Goal: Task Accomplishment & Management: Manage account settings

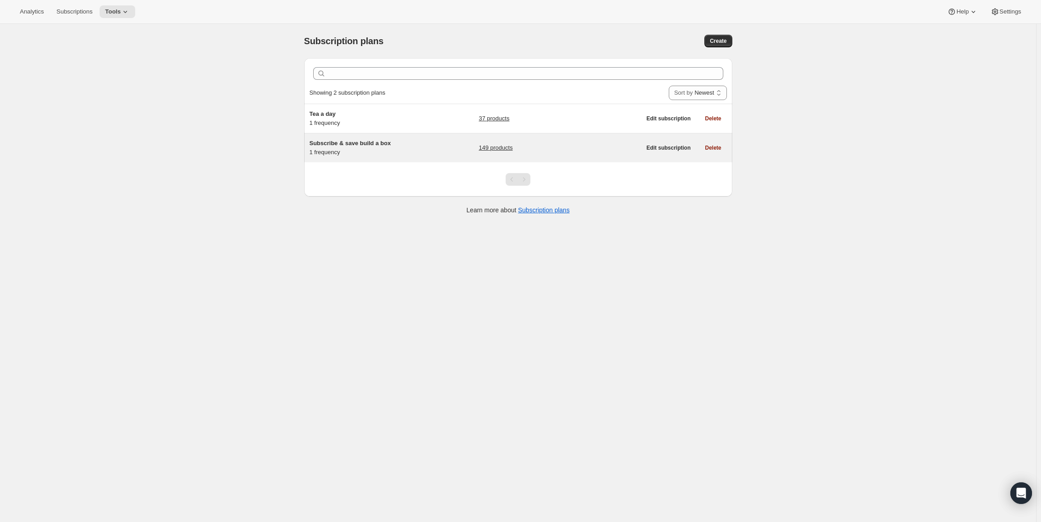
click at [355, 145] on span "Subscribe & save build a box" at bounding box center [351, 143] width 82 height 7
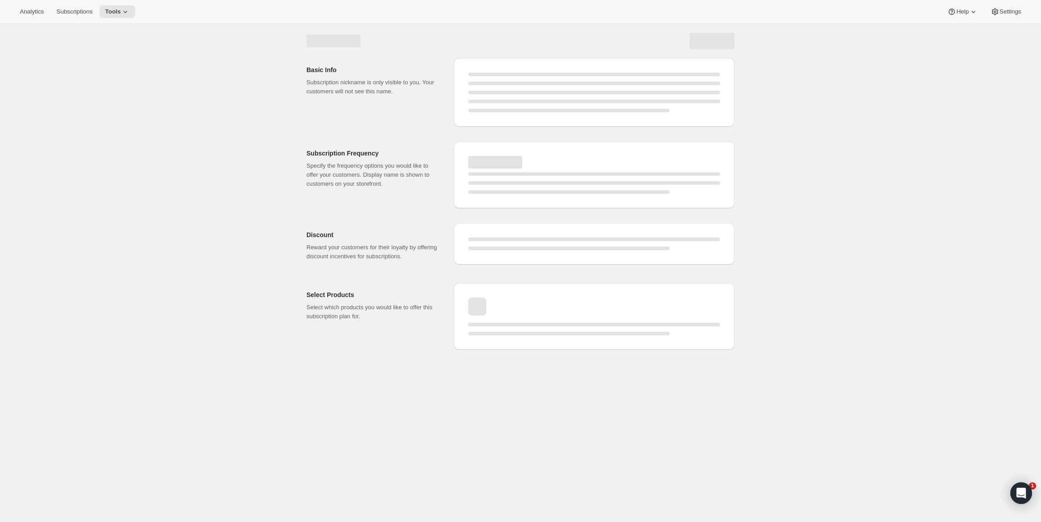
select select "WEEK"
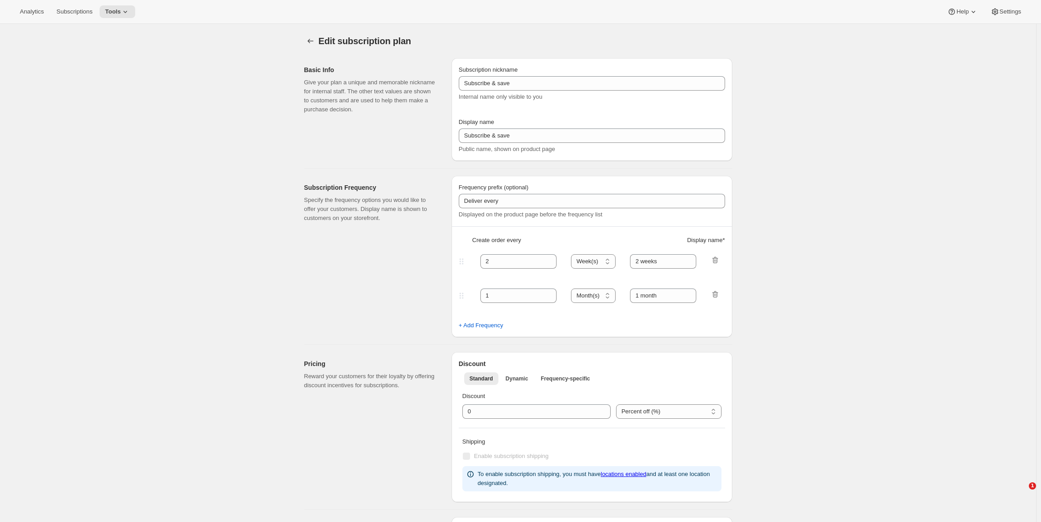
type input "Subscribe & save build a box"
type input "$5 Teas - Monthly Subscription"
type input "1"
select select "MONTH"
type input "month"
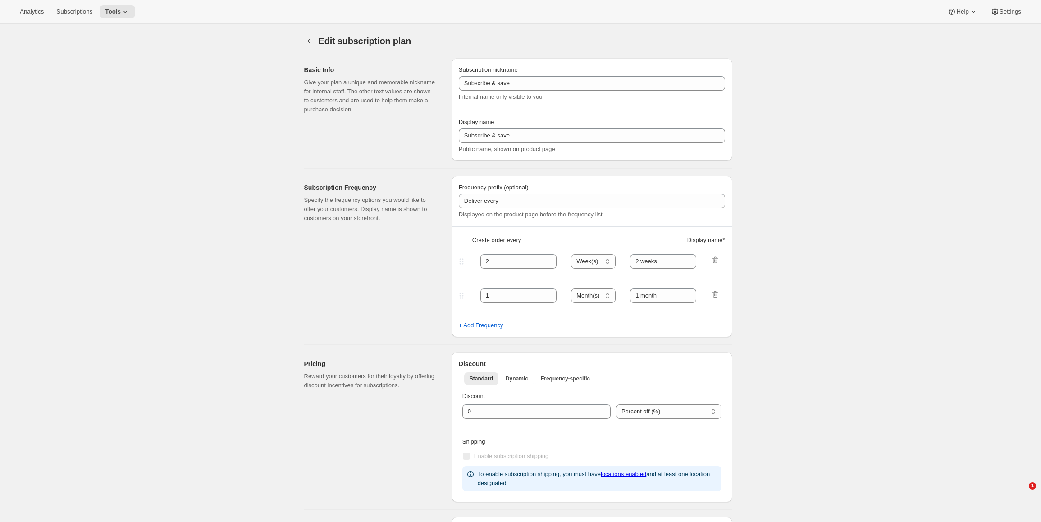
type input "0.0"
select select "FIXED_AMOUNT"
type input "No obligation, cancel at any time. If subscribed for five months, get a $25 cre…"
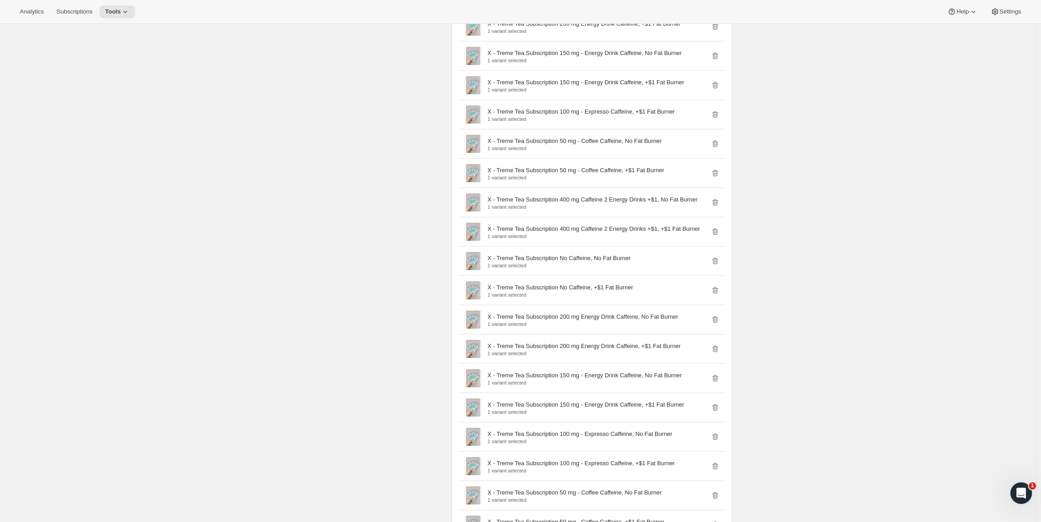
scroll to position [451, 0]
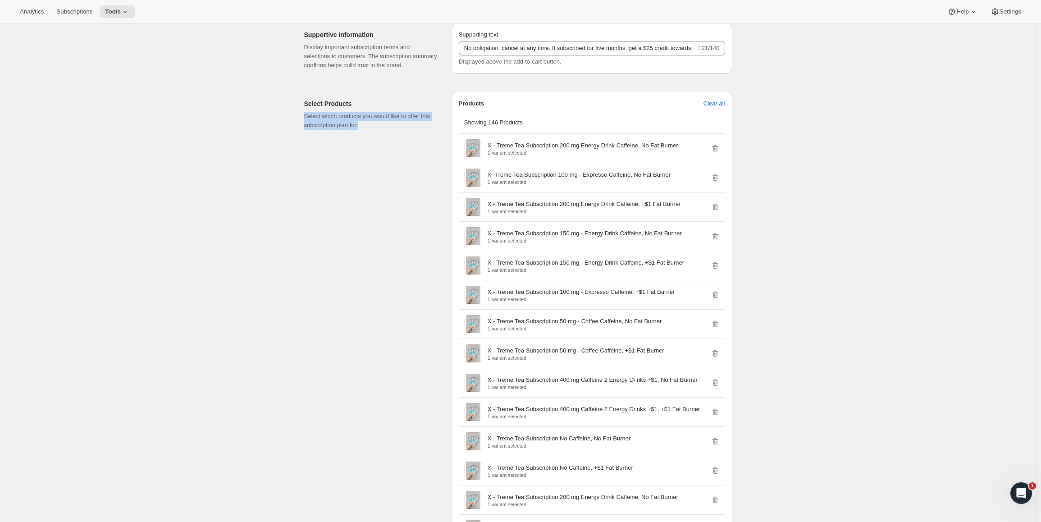
drag, startPoint x: 304, startPoint y: 134, endPoint x: 396, endPoint y: 146, distance: 92.2
click at [396, 130] on p "Select which products you would like to offer this subscription plan for." at bounding box center [370, 121] width 133 height 18
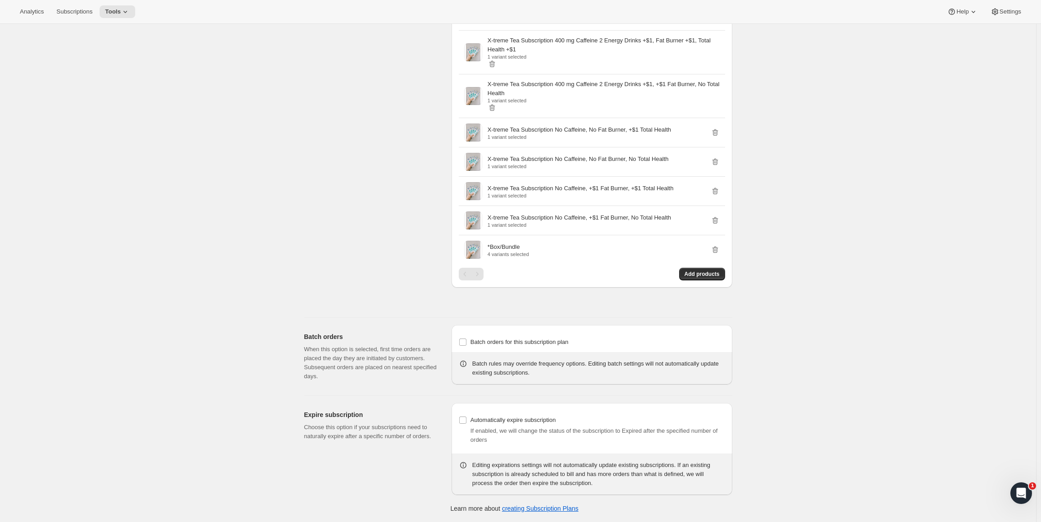
scroll to position [0, 0]
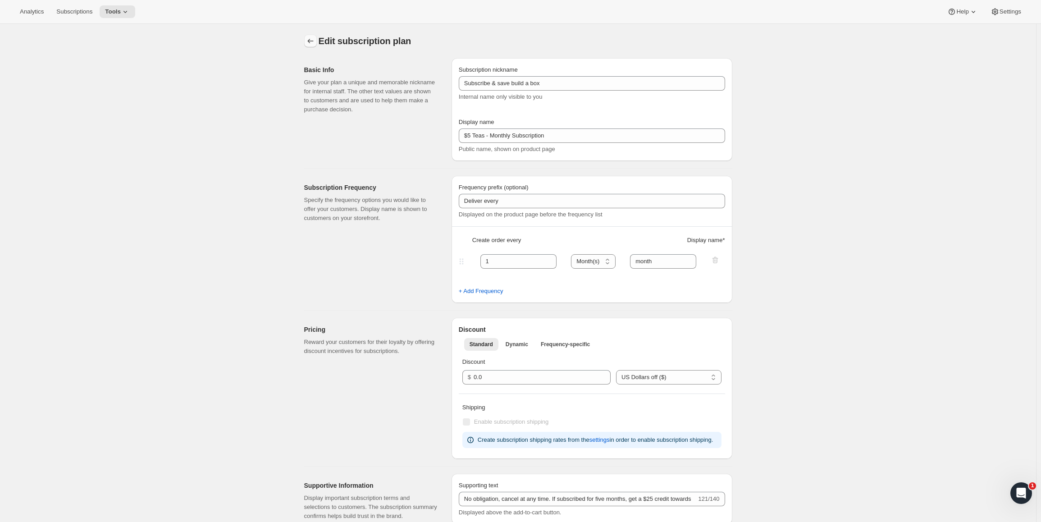
click at [308, 36] on button "Subscription plans" at bounding box center [310, 41] width 13 height 13
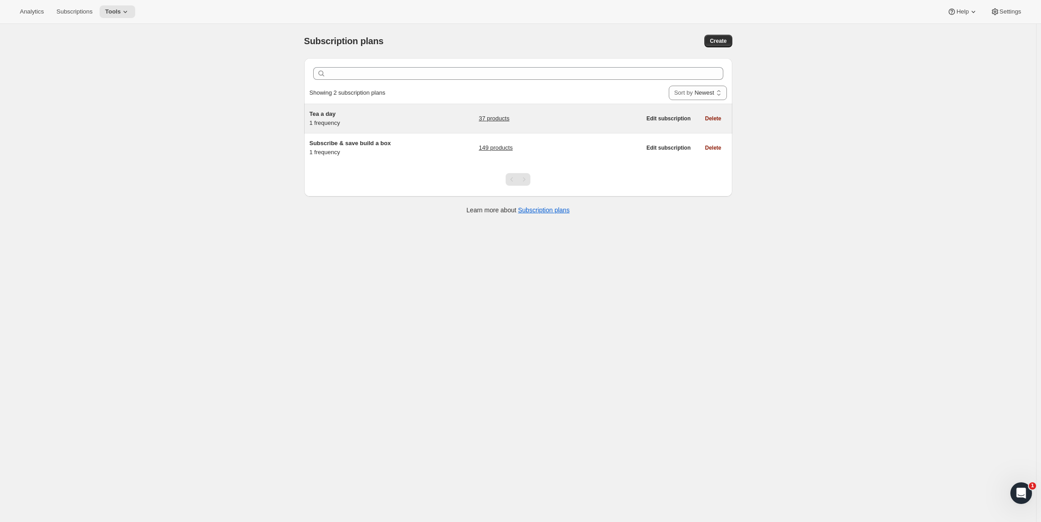
click at [330, 116] on span "Tea a day" at bounding box center [323, 113] width 26 height 7
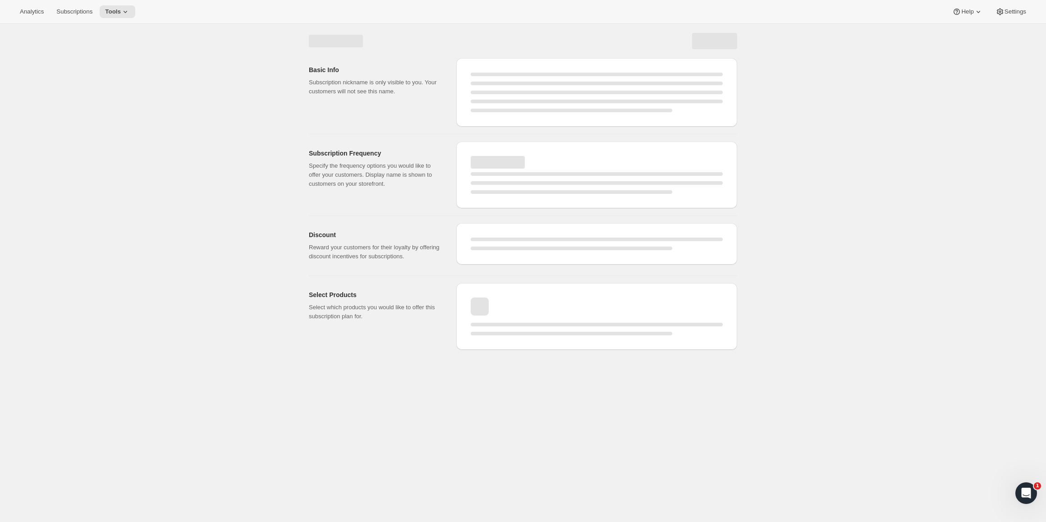
select select "WEEK"
select select "MONTH"
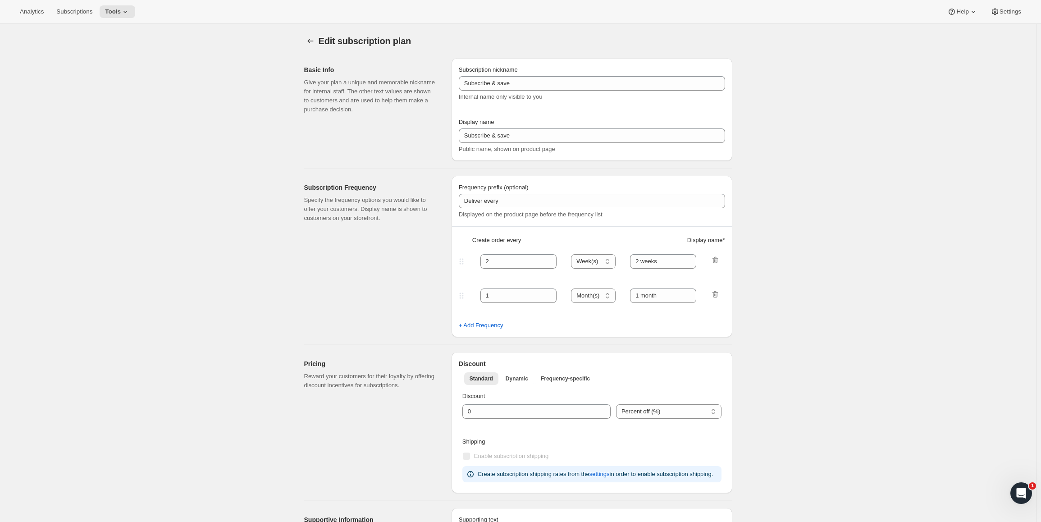
type input "Tea a day"
type input "A tea a day Subscribe and Save"
type input "1"
select select "MONTH"
type input "1 month"
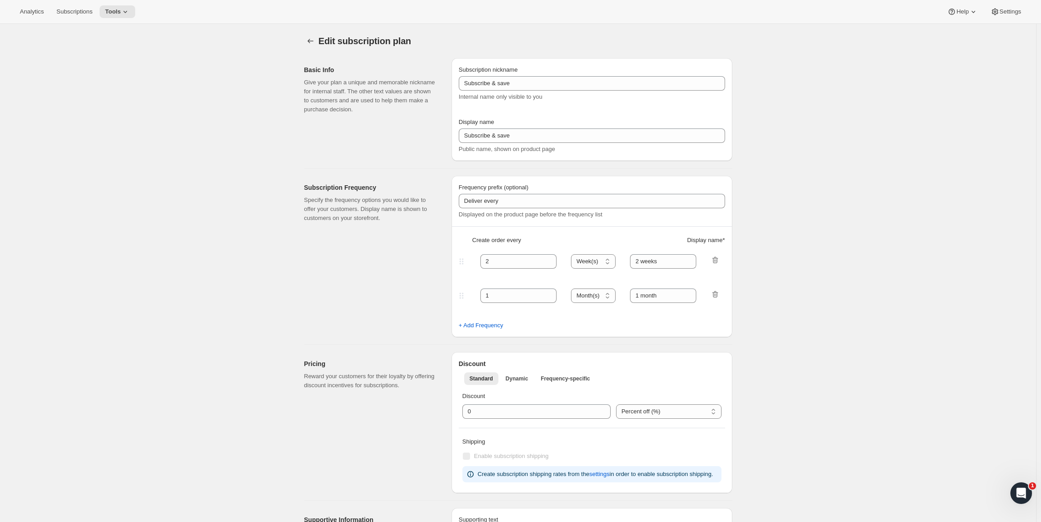
type input "15.0"
select select "FIXED_AMOUNT"
type input "No obligation, cancel at any time."
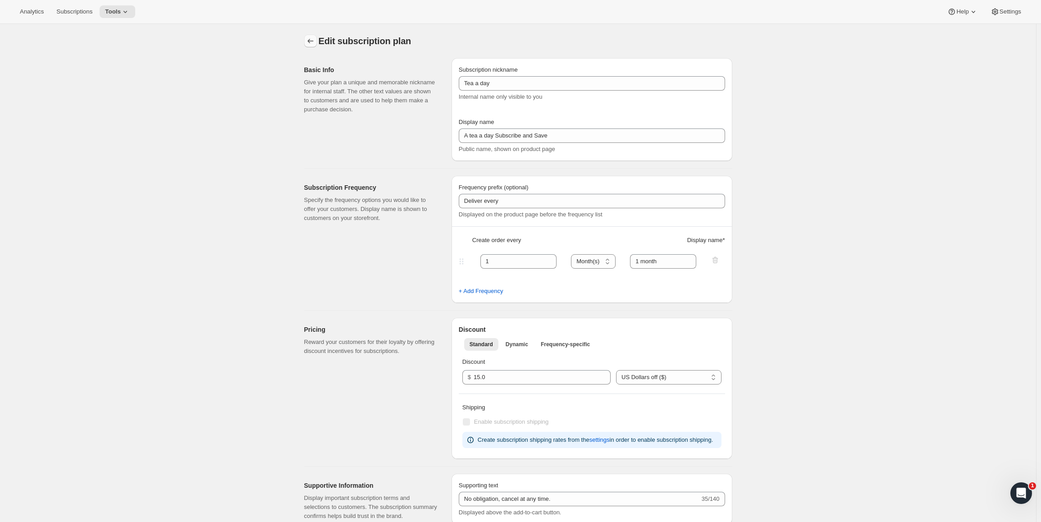
click at [308, 41] on icon "Subscription plans" at bounding box center [310, 41] width 9 height 9
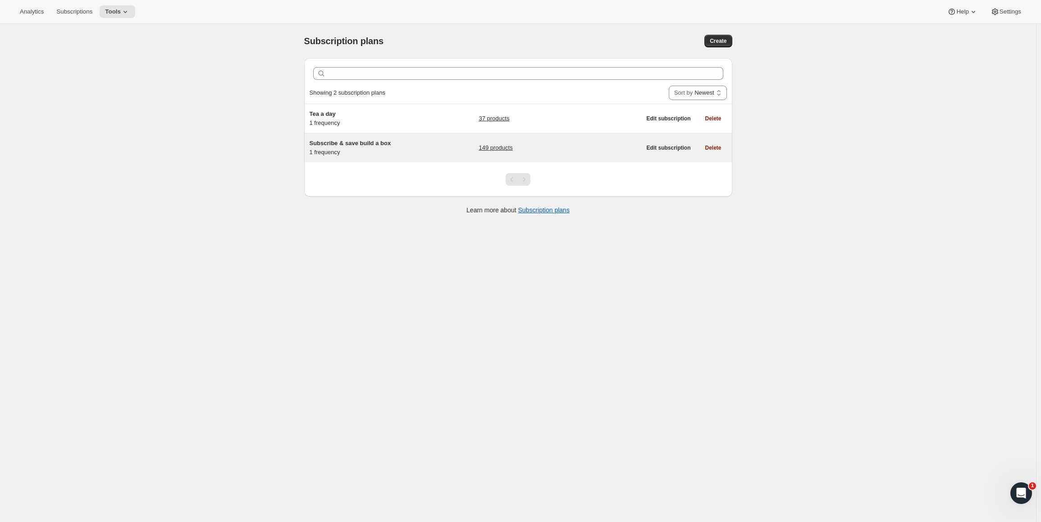
click at [380, 146] on span "Subscribe & save build a box" at bounding box center [351, 143] width 82 height 7
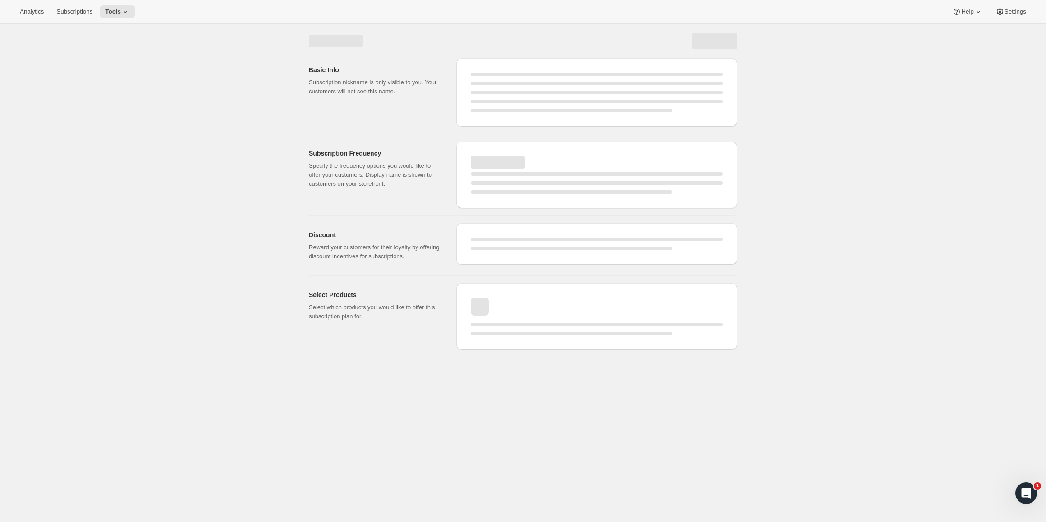
select select "WEEK"
select select "MONTH"
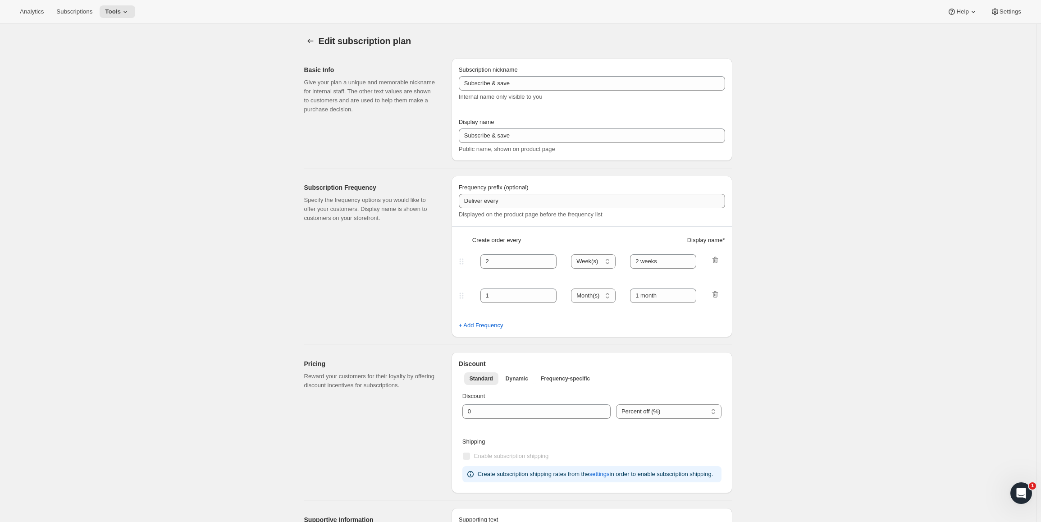
type input "Subscribe & save build a box"
type input "$5 Teas - Monthly Subscription"
type input "1"
select select "MONTH"
type input "month"
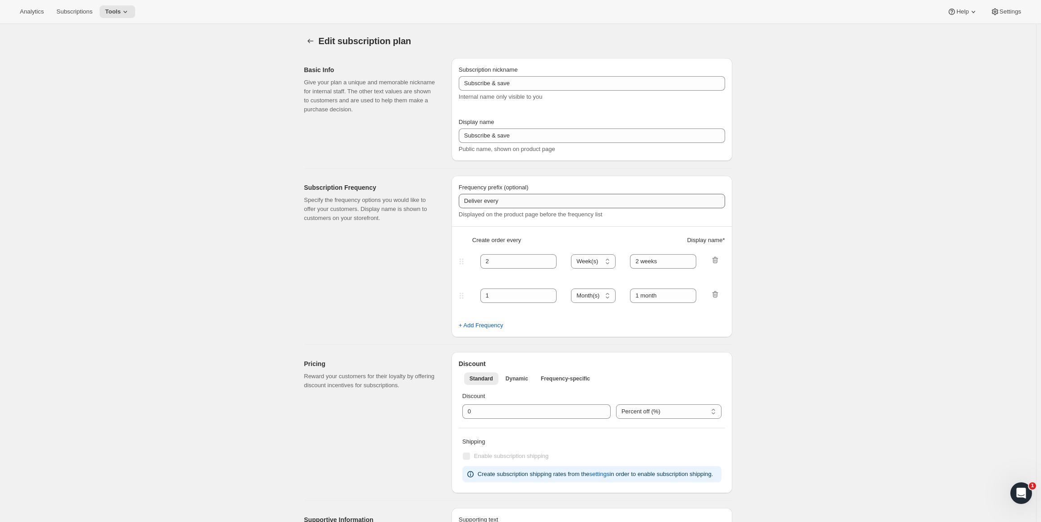
type input "0.0"
select select "FIXED_AMOUNT"
type input "No obligation, cancel at any time. If subscribed for five months, get a $25 cre…"
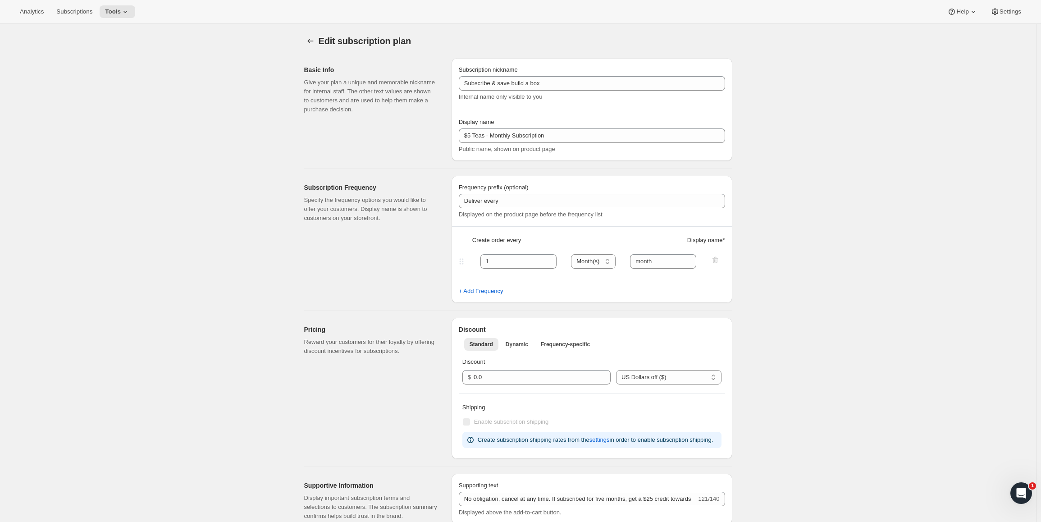
scroll to position [451, 0]
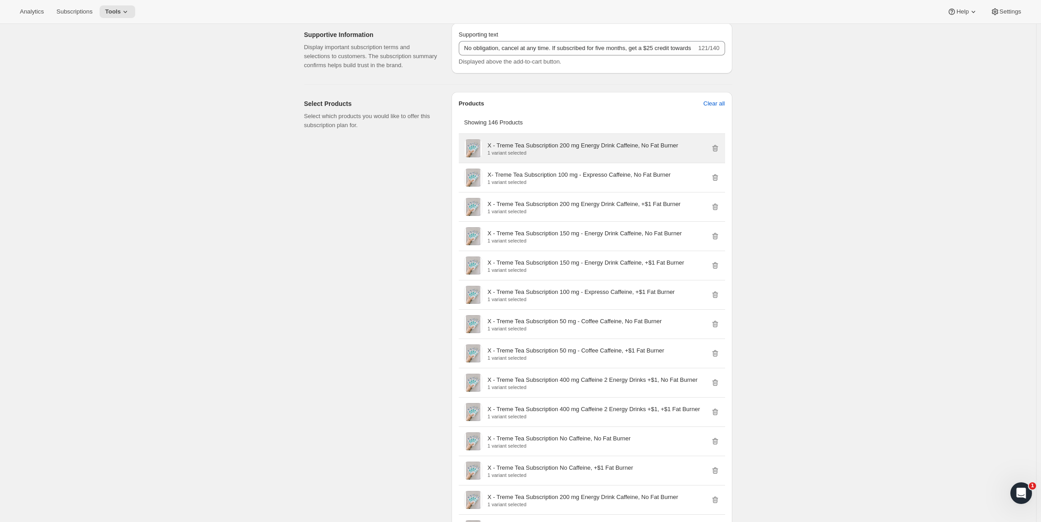
click at [572, 150] on p "X - Treme Tea Subscription 200 mg Energy Drink Caffeine, No Fat Burner" at bounding box center [583, 145] width 191 height 9
click at [513, 150] on p "X - Treme Tea Subscription 200 mg Energy Drink Caffeine, No Fat Burner" at bounding box center [583, 145] width 191 height 9
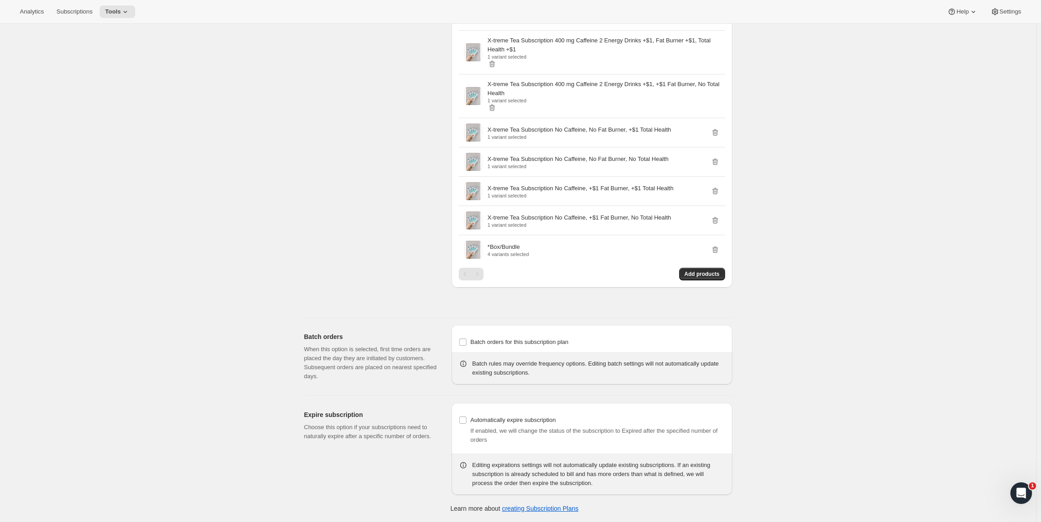
scroll to position [5632, 0]
click at [119, 21] on div "Analytics Subscriptions Tools Help Settings" at bounding box center [520, 12] width 1041 height 24
click at [121, 12] on span "Tools" at bounding box center [113, 11] width 16 height 7
click at [124, 363] on span "Bundles" at bounding box center [127, 367] width 80 height 9
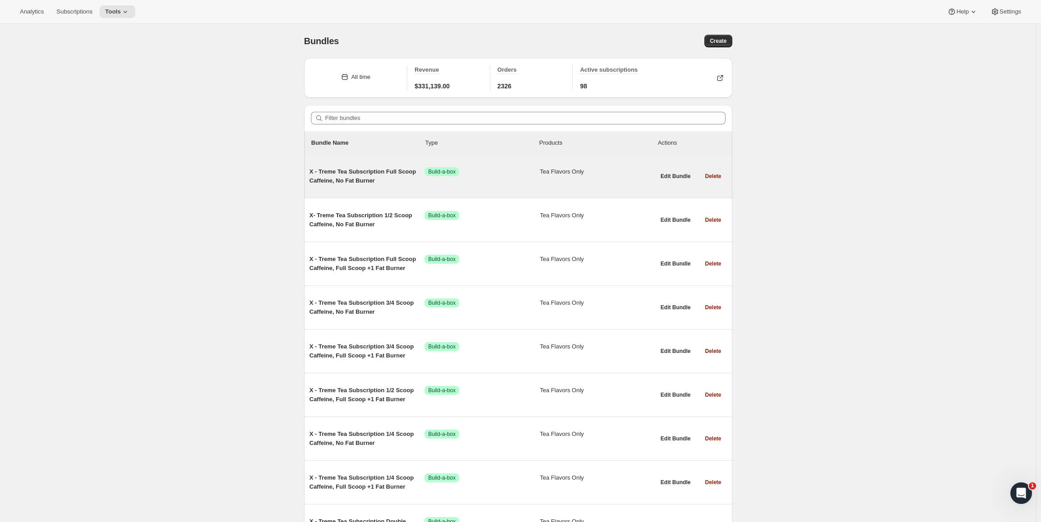
click at [352, 177] on span "X - Treme Tea Subscription Full Scoop Caffeine, No Fat Burner" at bounding box center [367, 176] width 115 height 18
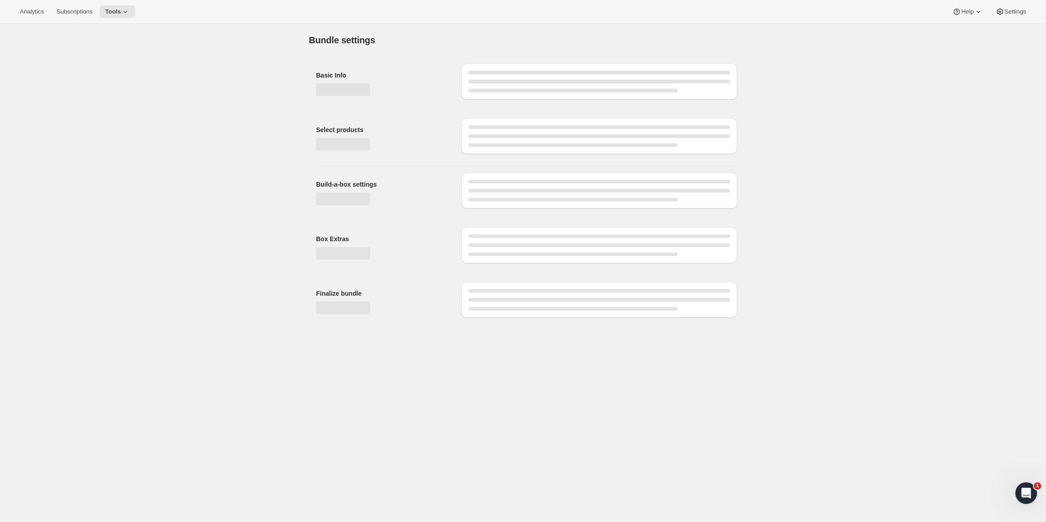
type input "X - Treme Tea Subscription Full Scoop Caffeine, No Fat Burner"
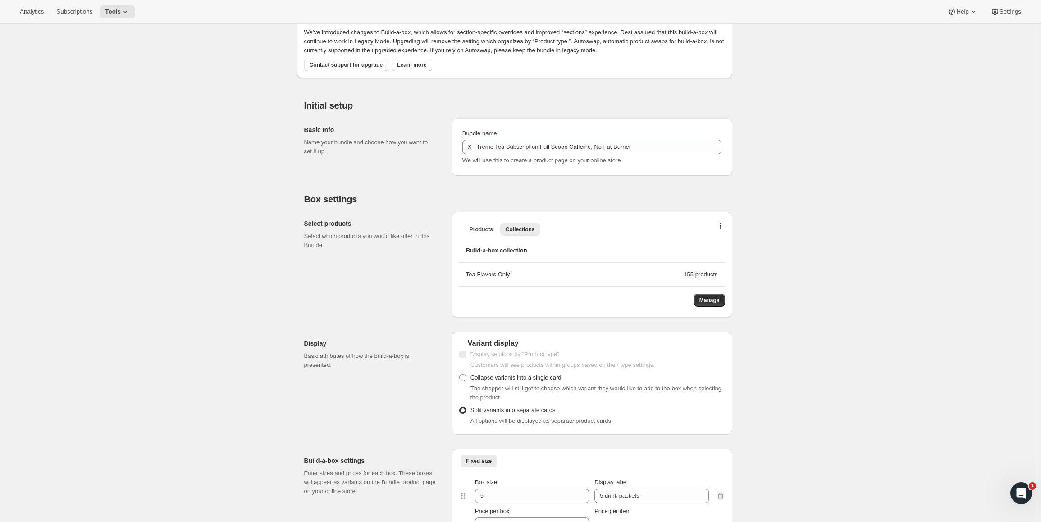
scroll to position [119, 0]
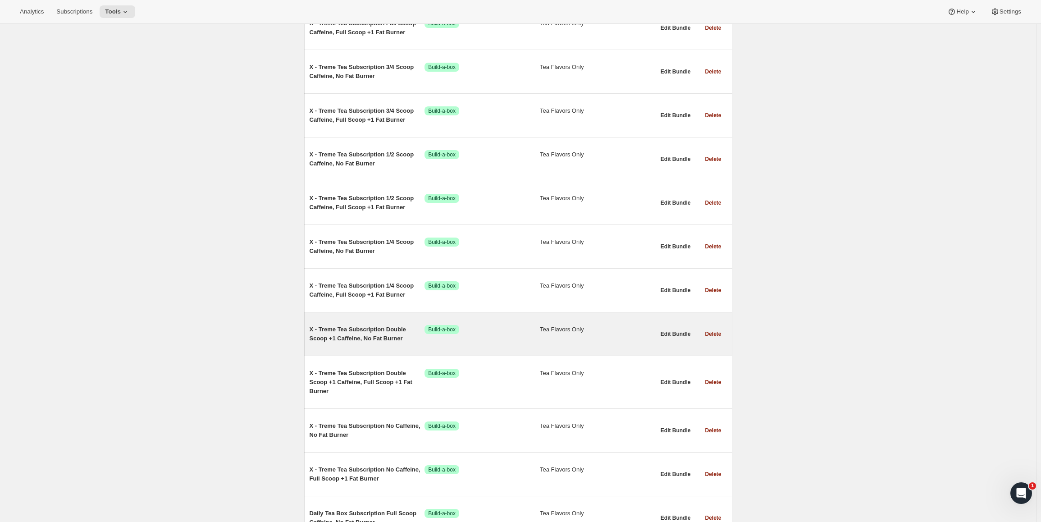
scroll to position [1803, 0]
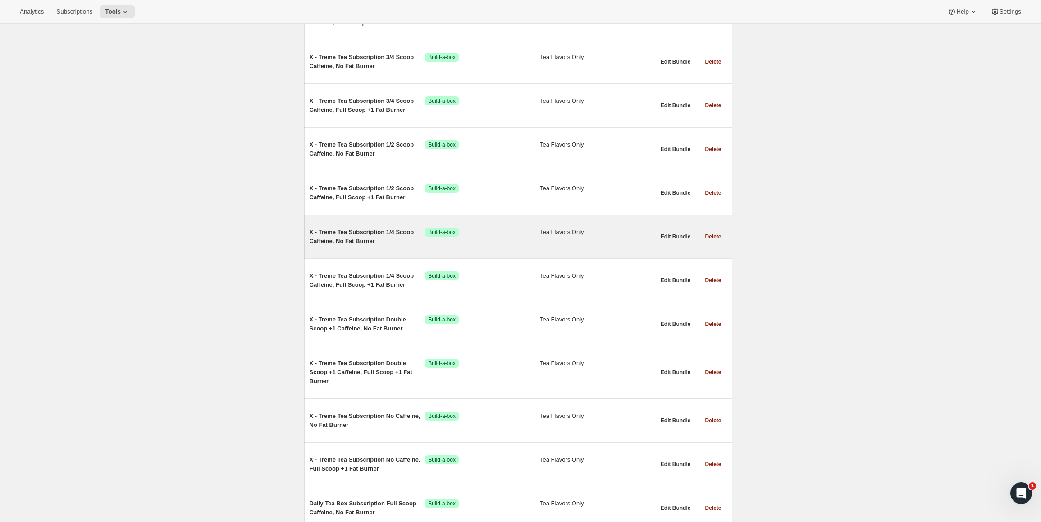
click at [359, 232] on span "X - Treme Tea Subscription 1/4 Scoop Caffeine, No Fat Burner" at bounding box center [367, 237] width 115 height 18
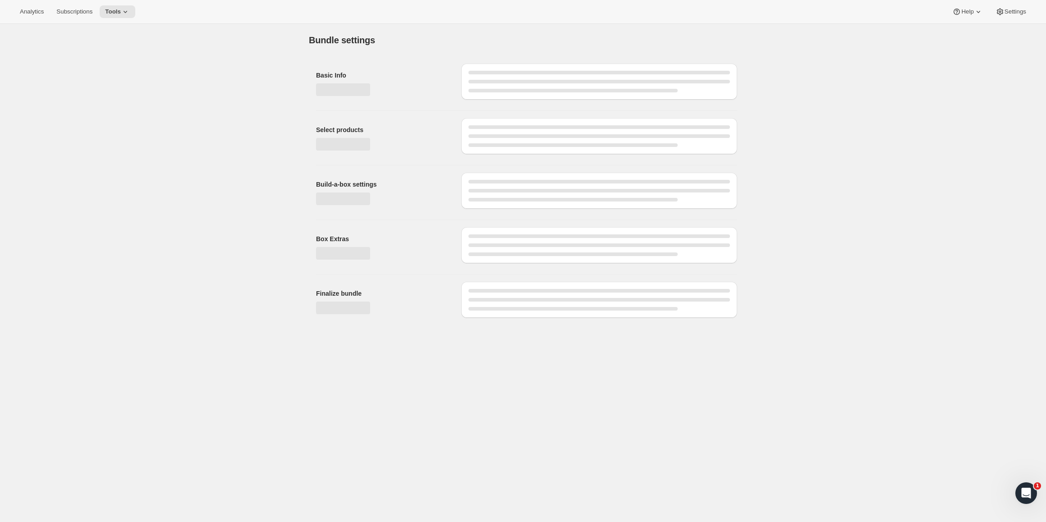
type input "X - Treme Tea Subscription 1/4 Scoop Caffeine, No Fat Burner"
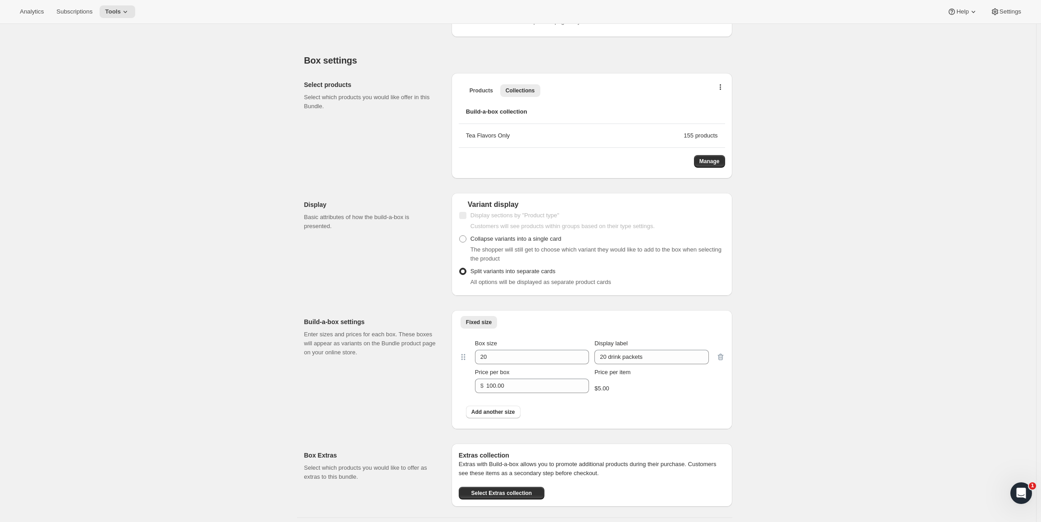
scroll to position [180, 0]
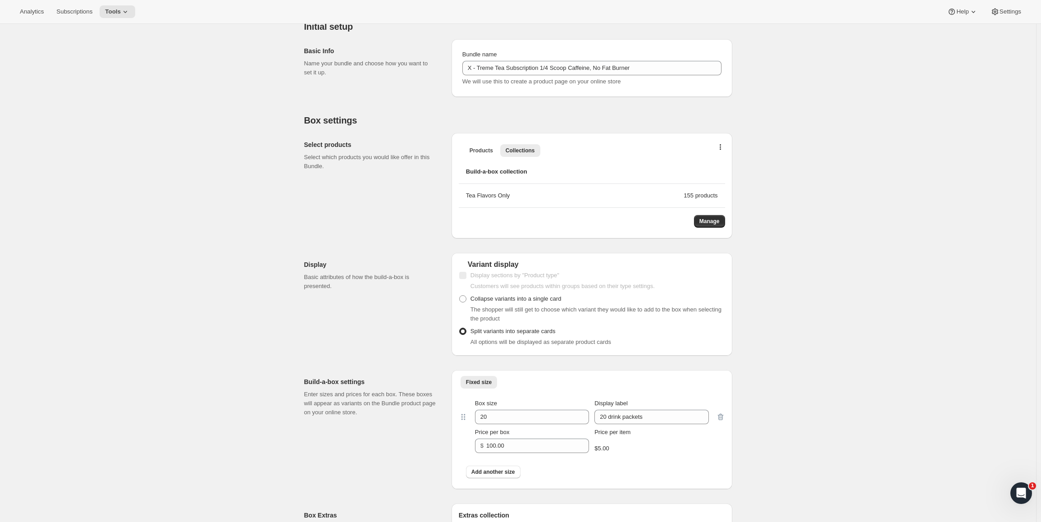
click at [528, 195] on div "Tea Flavors Only" at bounding box center [575, 195] width 218 height 9
click at [719, 224] on span "Manage" at bounding box center [709, 221] width 20 height 7
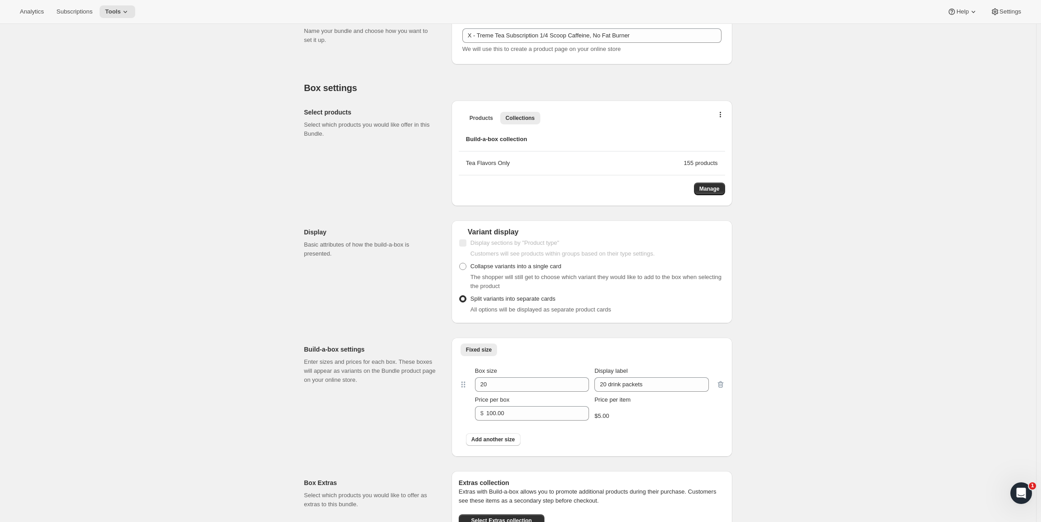
scroll to position [0, 0]
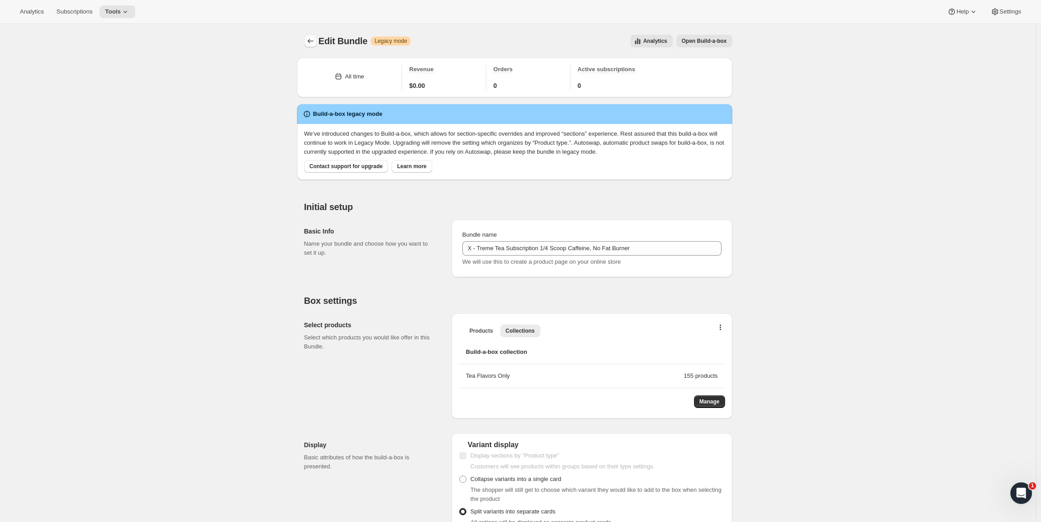
click at [317, 39] on button "Bundles" at bounding box center [310, 41] width 13 height 13
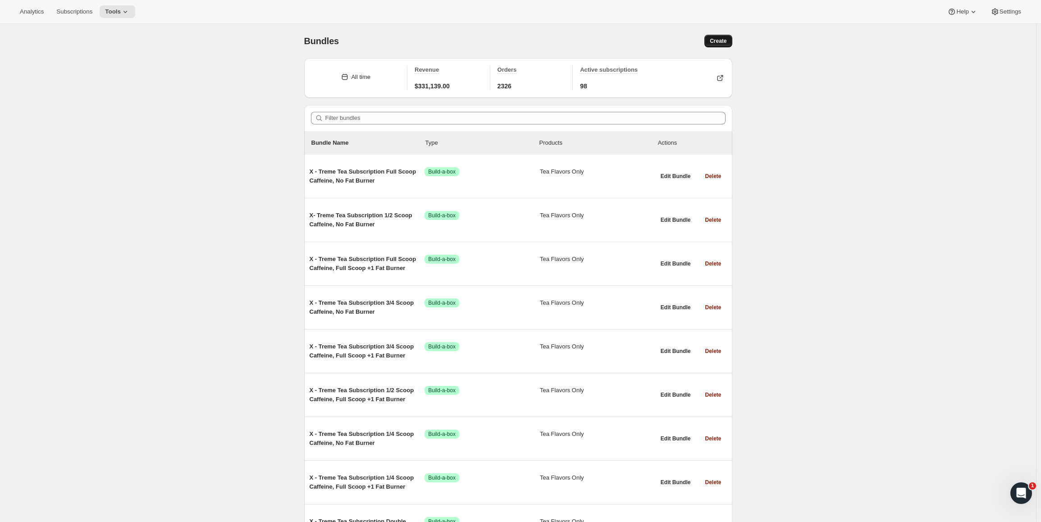
click at [714, 39] on span "Create" at bounding box center [718, 40] width 17 height 7
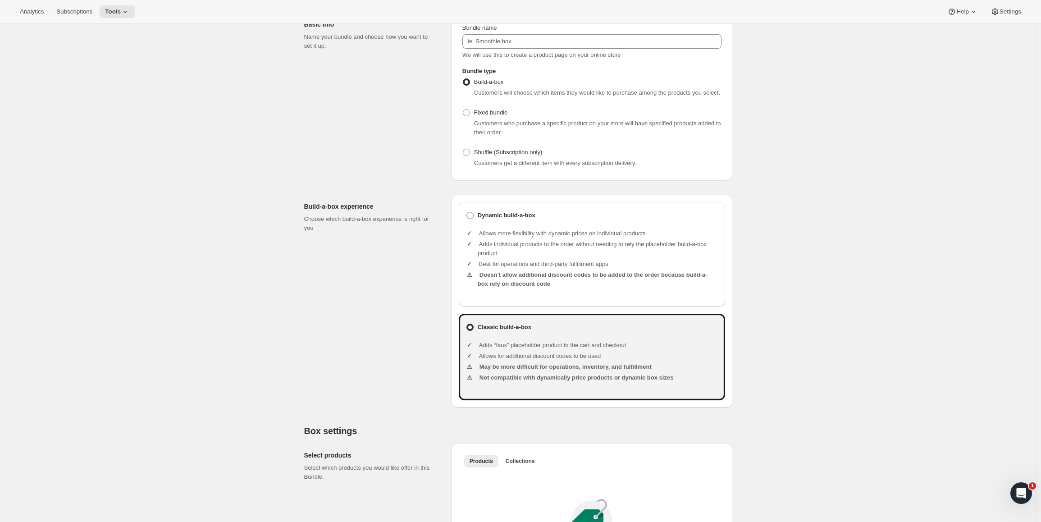
scroll to position [90, 0]
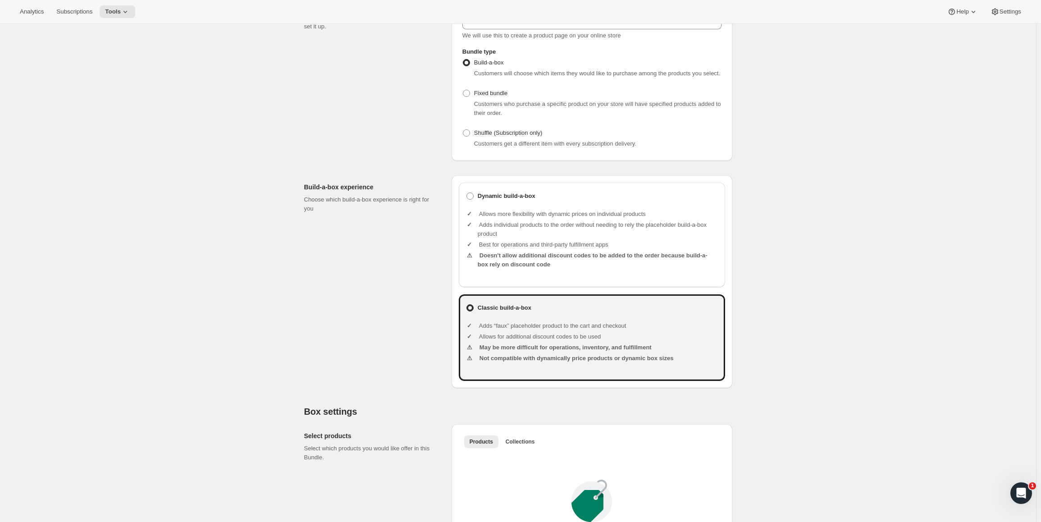
click at [505, 236] on li "Adds individual products to the order without needing to rely the placeholder b…" at bounding box center [598, 229] width 240 height 18
click at [499, 201] on b "Dynamic build-a-box" at bounding box center [507, 196] width 58 height 9
click at [467, 193] on input "Dynamic build-a-box" at bounding box center [466, 192] width 0 height 0
radio input "true"
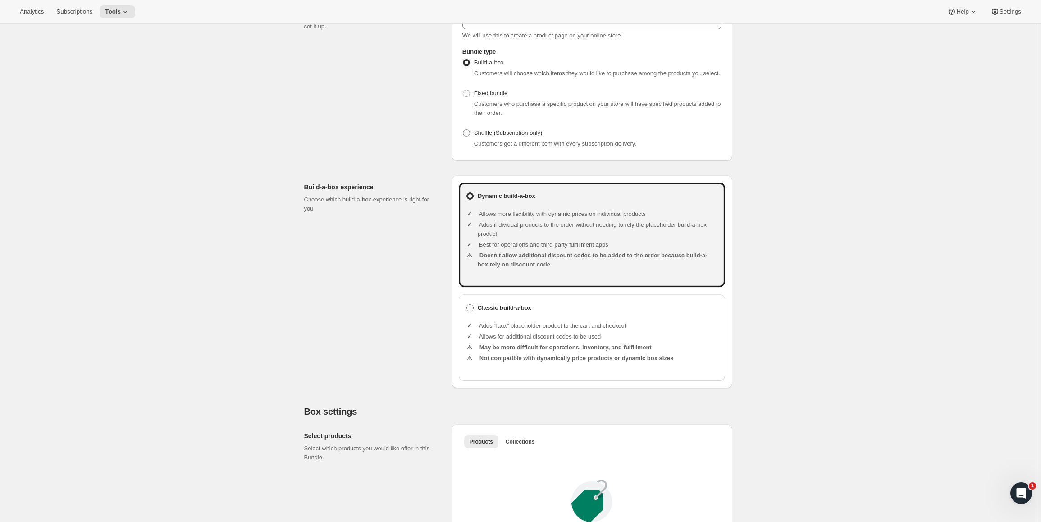
click at [512, 312] on label "Classic build-a-box" at bounding box center [498, 308] width 65 height 13
click at [467, 305] on input "Classic build-a-box" at bounding box center [466, 304] width 0 height 0
radio input "true"
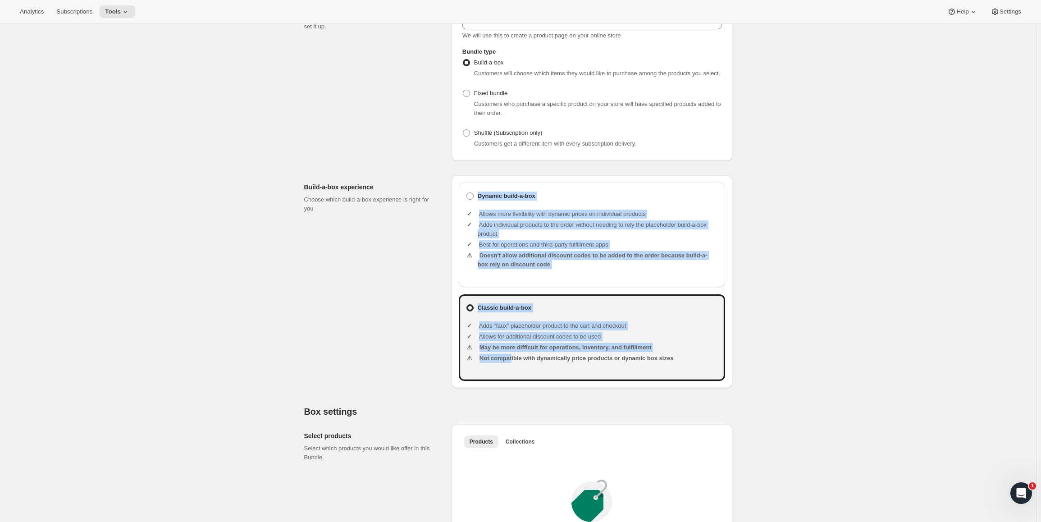
drag, startPoint x: 515, startPoint y: 372, endPoint x: 439, endPoint y: 196, distance: 192.6
click at [441, 196] on div "Build-a-box experience Choose which build-a-box experience is right for you Dyn…" at bounding box center [518, 278] width 428 height 220
click at [409, 263] on div "Build-a-box experience Choose which build-a-box experience is right for you" at bounding box center [374, 281] width 140 height 213
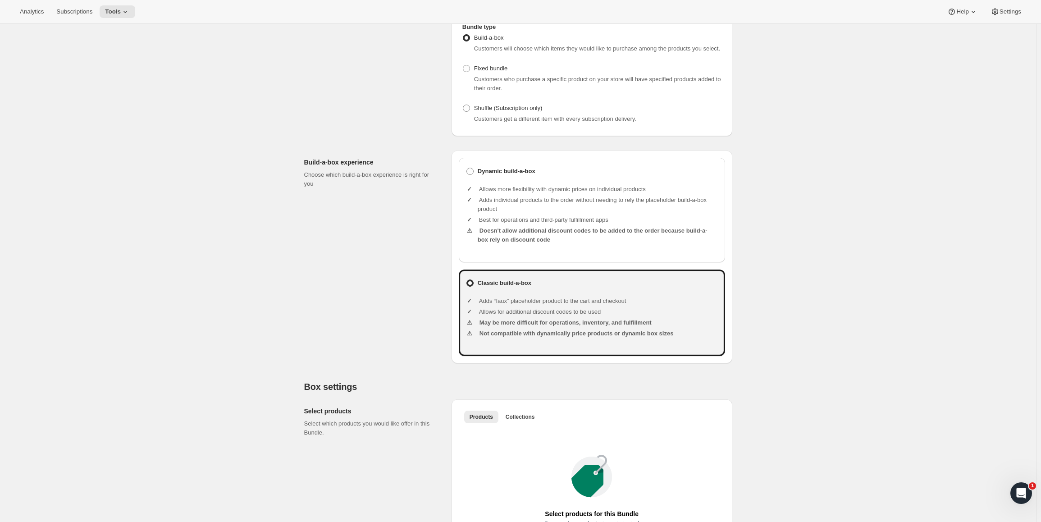
scroll to position [0, 0]
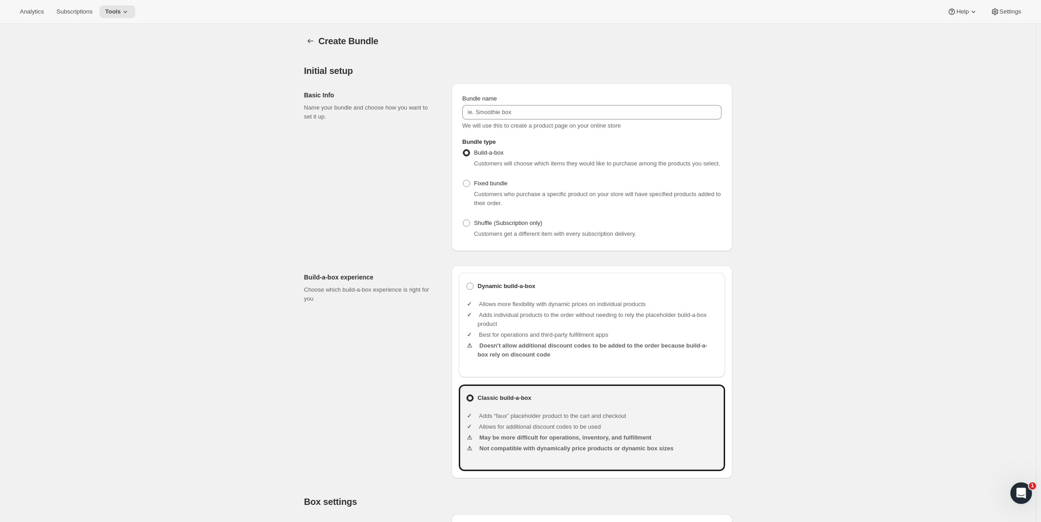
click at [497, 326] on li "Adds individual products to the order without needing to rely the placeholder b…" at bounding box center [598, 320] width 240 height 18
click at [475, 288] on div "Dynamic build-a-box Allows more flexibility with dynamic prices on individual p…" at bounding box center [592, 325] width 266 height 105
click at [474, 290] on span at bounding box center [469, 286] width 7 height 7
click at [467, 283] on input "Dynamic build-a-box" at bounding box center [466, 283] width 0 height 0
radio input "true"
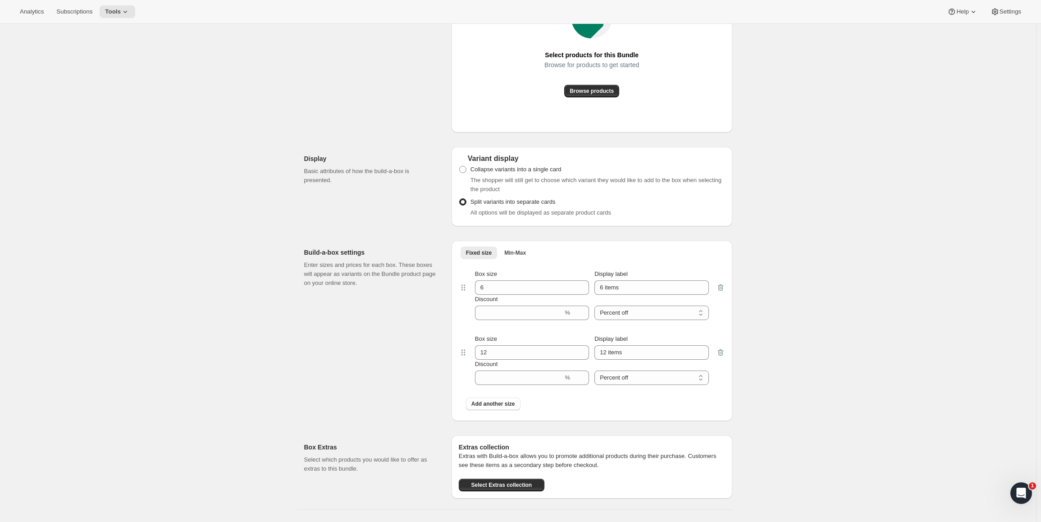
scroll to position [541, 0]
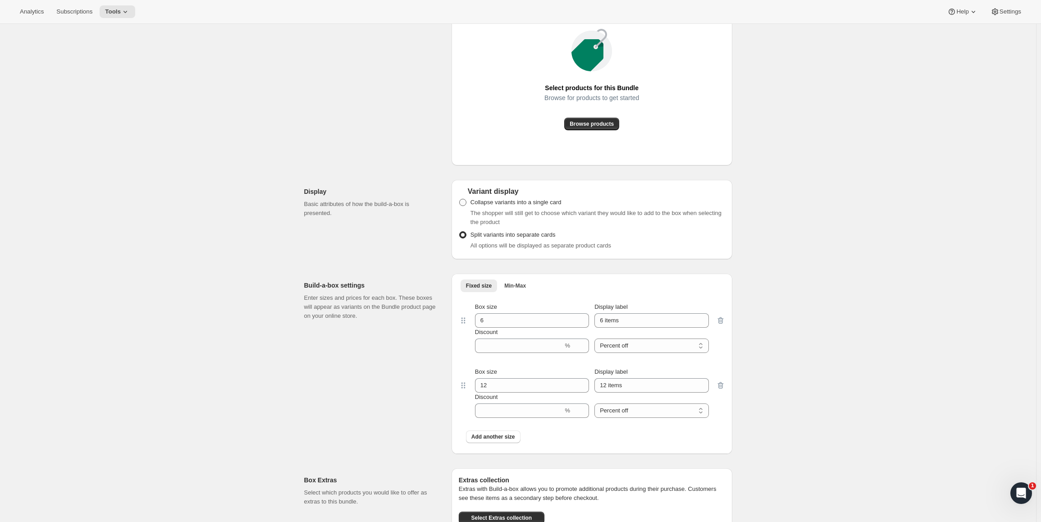
click at [487, 206] on span "Collapse variants into a single card" at bounding box center [516, 202] width 91 height 7
click at [460, 199] on input "Collapse variants into a single card" at bounding box center [459, 199] width 0 height 0
radio input "true"
drag, startPoint x: 488, startPoint y: 231, endPoint x: 481, endPoint y: 249, distance: 19.7
click at [488, 225] on span "The shopper will still get to choose which variant they would like to add to th…" at bounding box center [596, 218] width 251 height 16
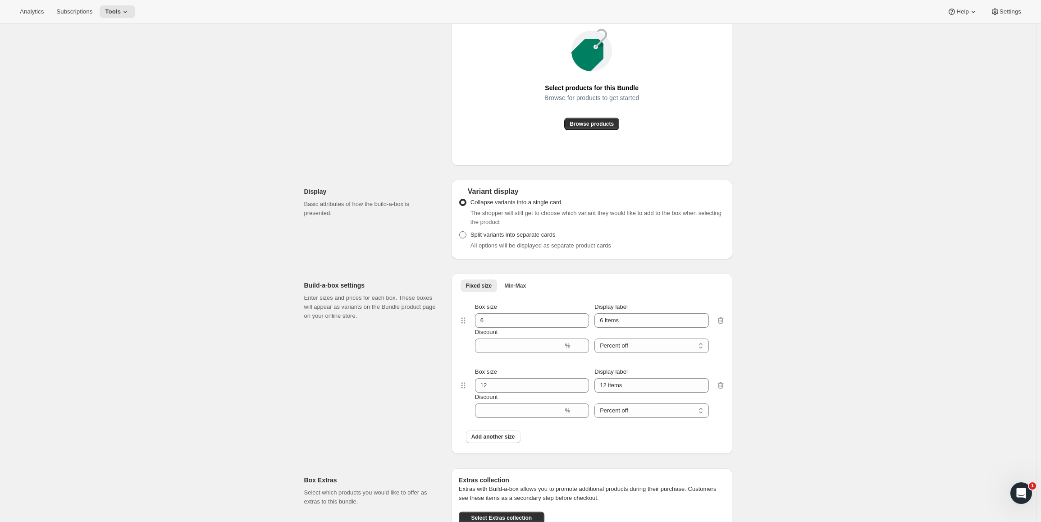
click at [481, 241] on label "Split variants into separate cards" at bounding box center [507, 234] width 97 height 13
click at [460, 232] on input "Split variants into separate cards" at bounding box center [459, 231] width 0 height 0
radio input "true"
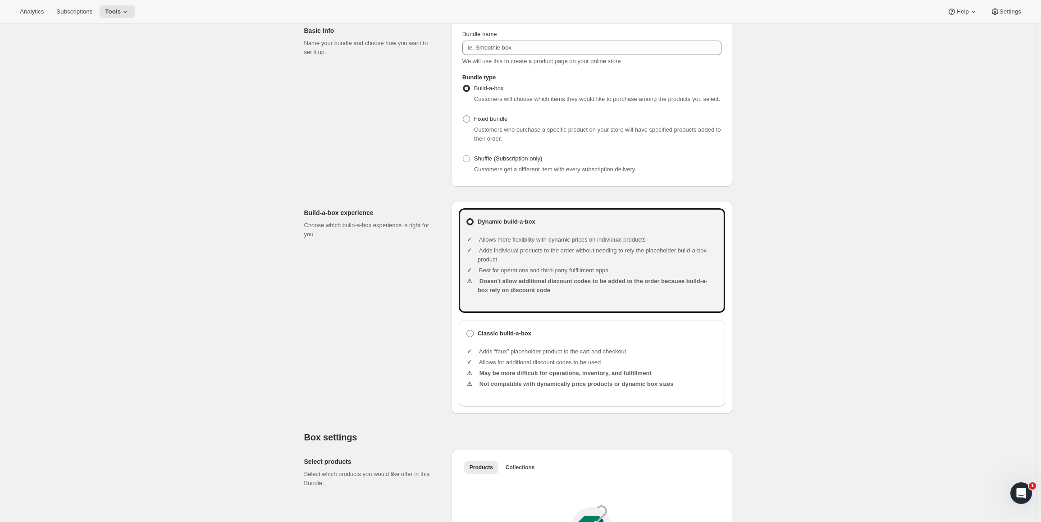
scroll to position [0, 0]
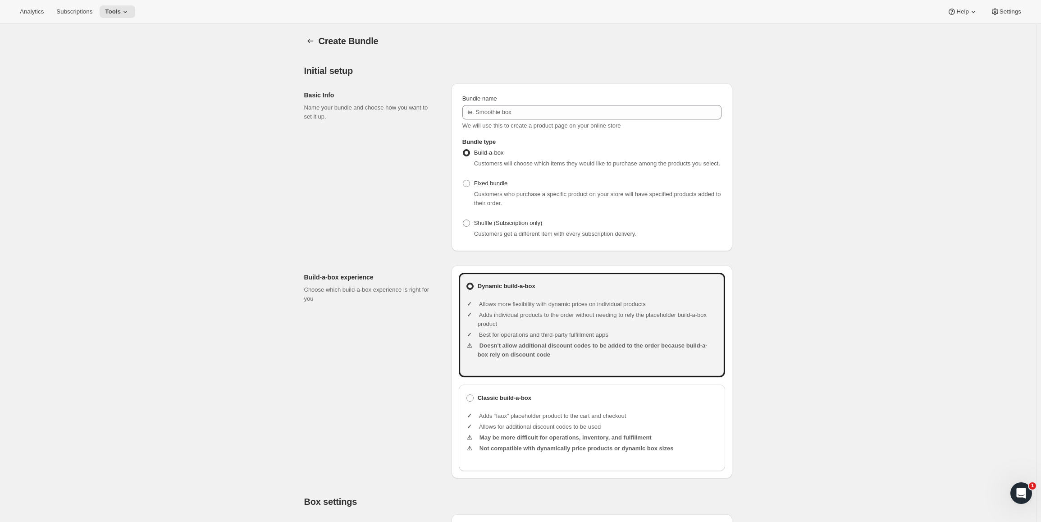
click at [319, 38] on div at bounding box center [311, 41] width 14 height 13
click at [495, 190] on label "Fixed bundle" at bounding box center [484, 183] width 45 height 13
click at [463, 180] on input "Fixed bundle" at bounding box center [463, 180] width 0 height 0
radio input "true"
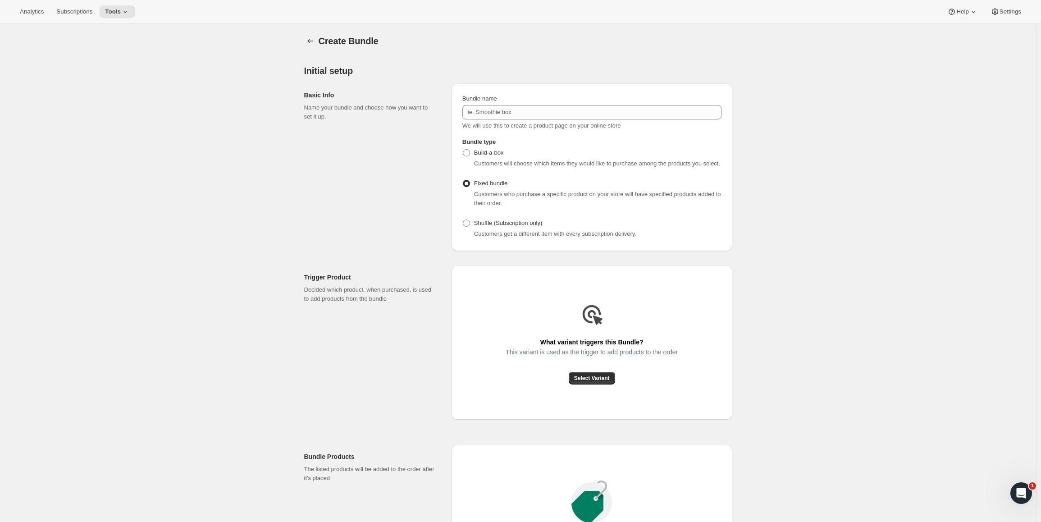
click at [491, 225] on div "Build-a-box Customers will choose which items they would like to purchase among…" at bounding box center [591, 193] width 259 height 94
click at [490, 226] on span "Shuffle (Subscription only)" at bounding box center [508, 222] width 69 height 7
click at [463, 220] on input "Shuffle (Subscription only)" at bounding box center [463, 219] width 0 height 0
radio input "true"
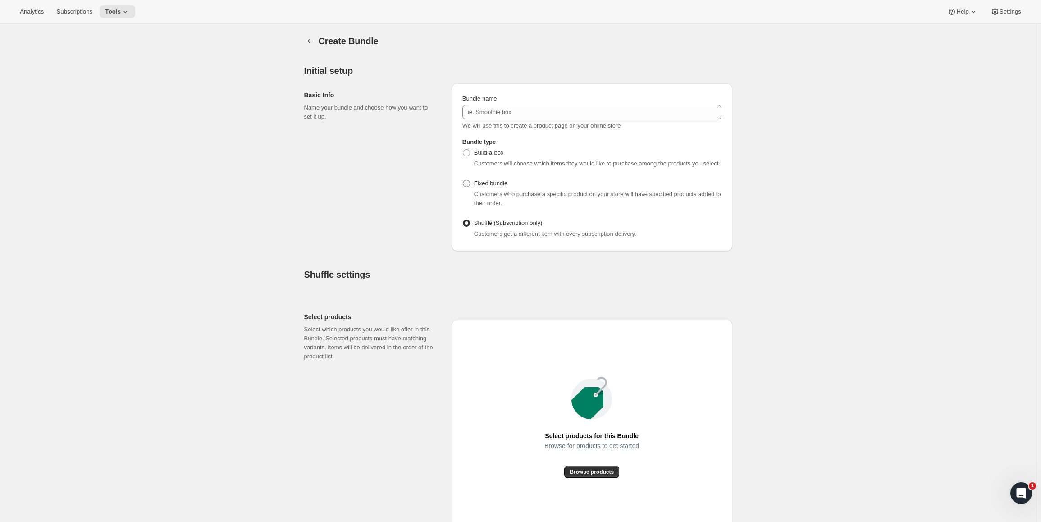
click at [484, 187] on label "Fixed bundle" at bounding box center [484, 183] width 45 height 13
click at [463, 180] on input "Fixed bundle" at bounding box center [463, 180] width 0 height 0
radio input "true"
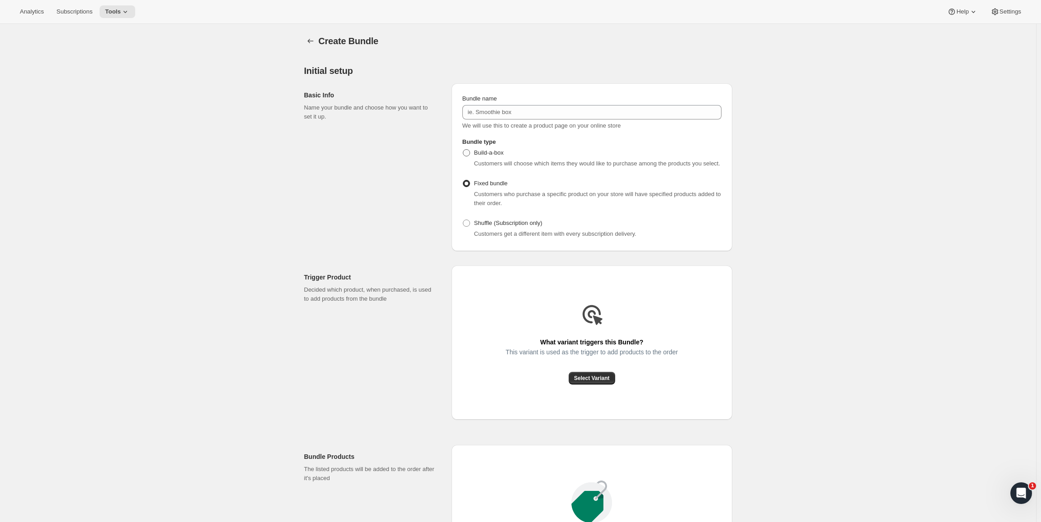
click at [486, 148] on label "Build-a-box" at bounding box center [482, 152] width 41 height 13
click at [463, 149] on input "Build-a-box" at bounding box center [463, 149] width 0 height 0
radio input "true"
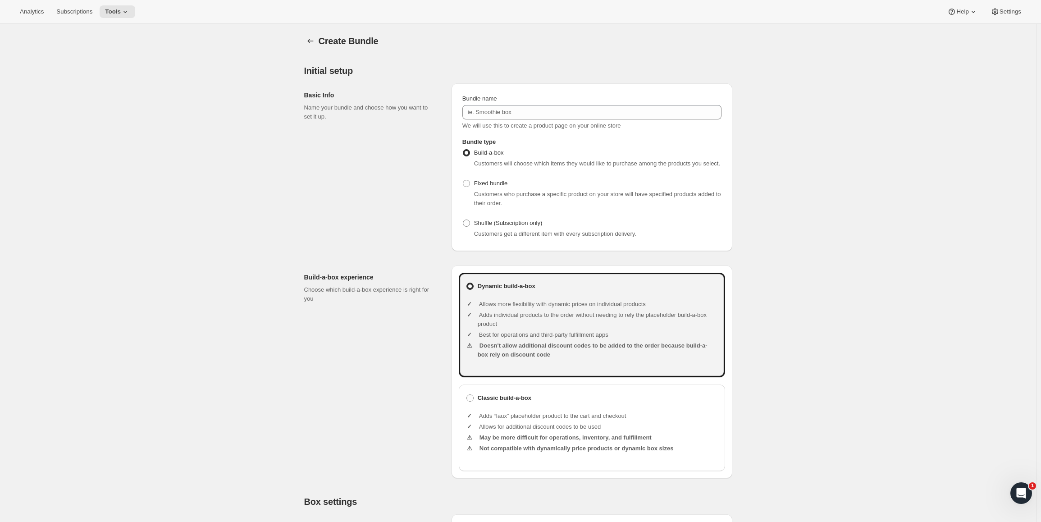
scroll to position [451, 0]
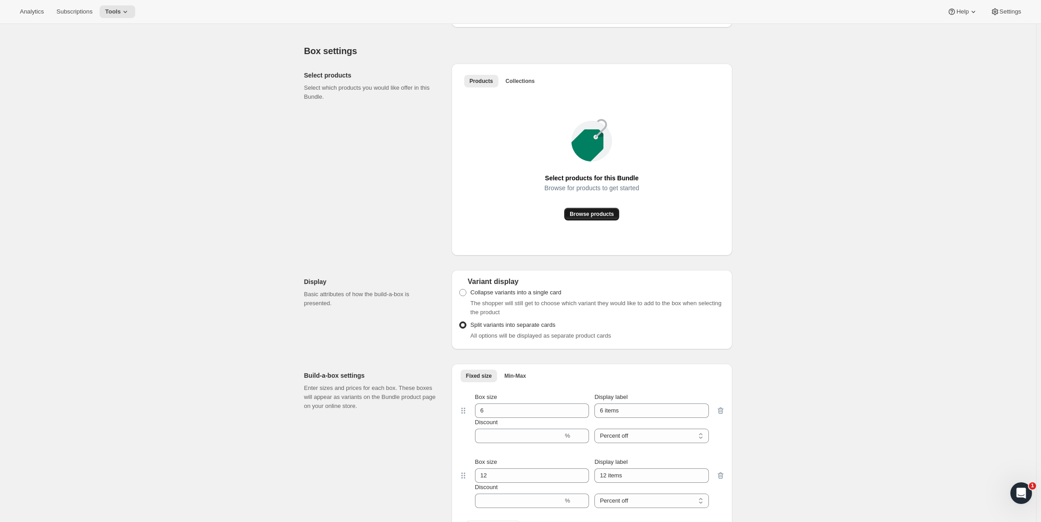
click at [599, 218] on span "Browse products" at bounding box center [592, 213] width 44 height 7
click at [525, 85] on span "Collections" at bounding box center [520, 81] width 29 height 7
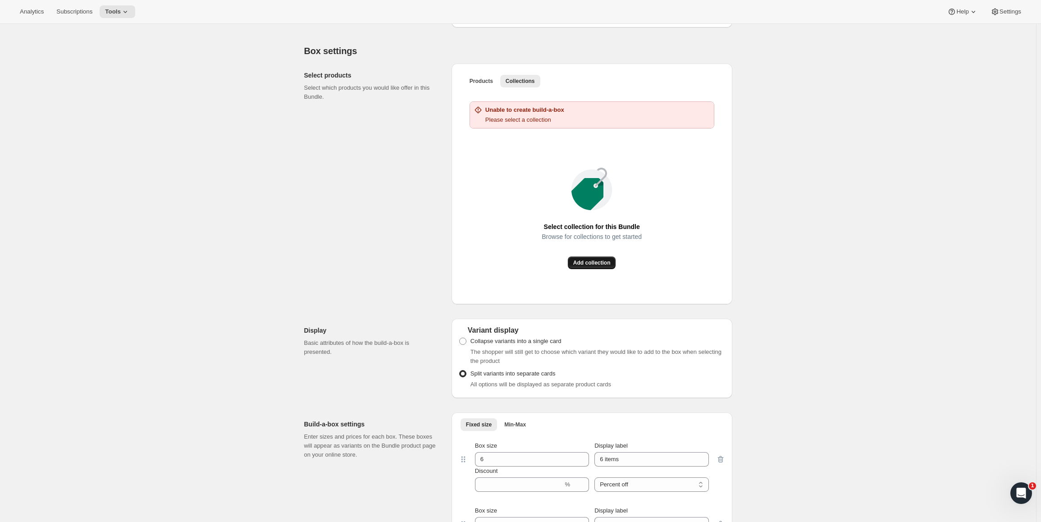
click at [588, 266] on span "Add collection" at bounding box center [591, 262] width 37 height 7
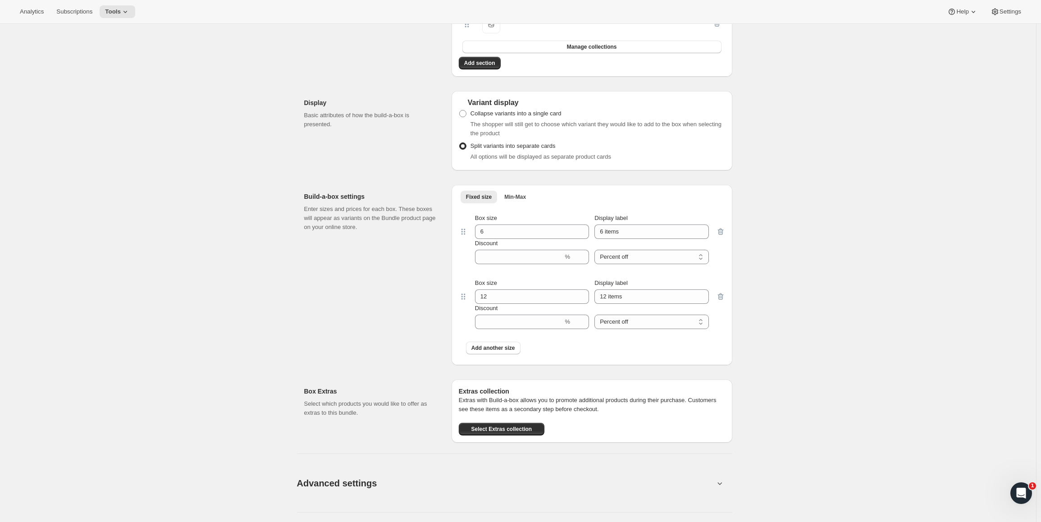
scroll to position [499, 0]
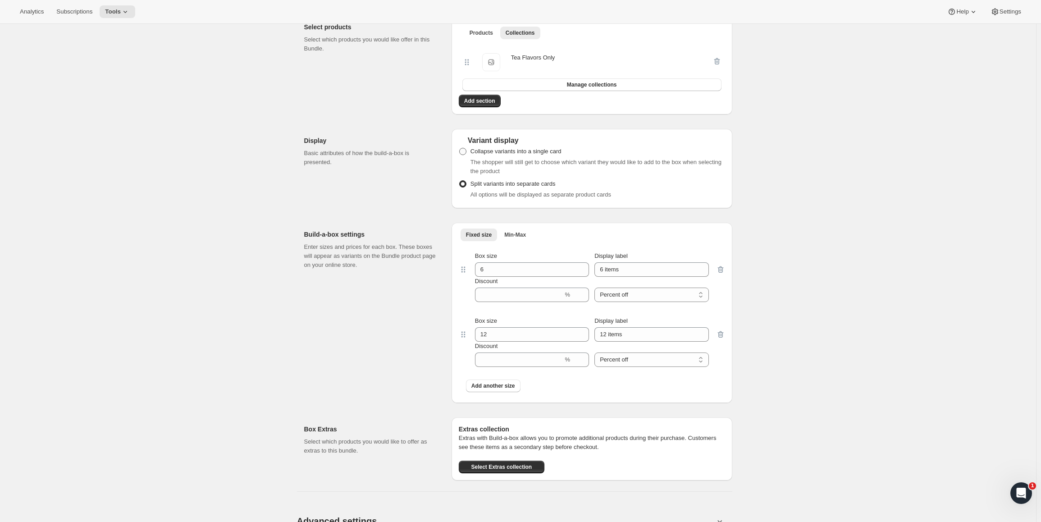
click at [476, 156] on span "Collapse variants into a single card" at bounding box center [516, 151] width 91 height 9
click at [460, 148] on input "Collapse variants into a single card" at bounding box center [459, 148] width 0 height 0
radio input "true"
click at [492, 188] on span "Split variants into separate cards" at bounding box center [513, 183] width 85 height 9
click at [460, 181] on input "Split variants into separate cards" at bounding box center [459, 180] width 0 height 0
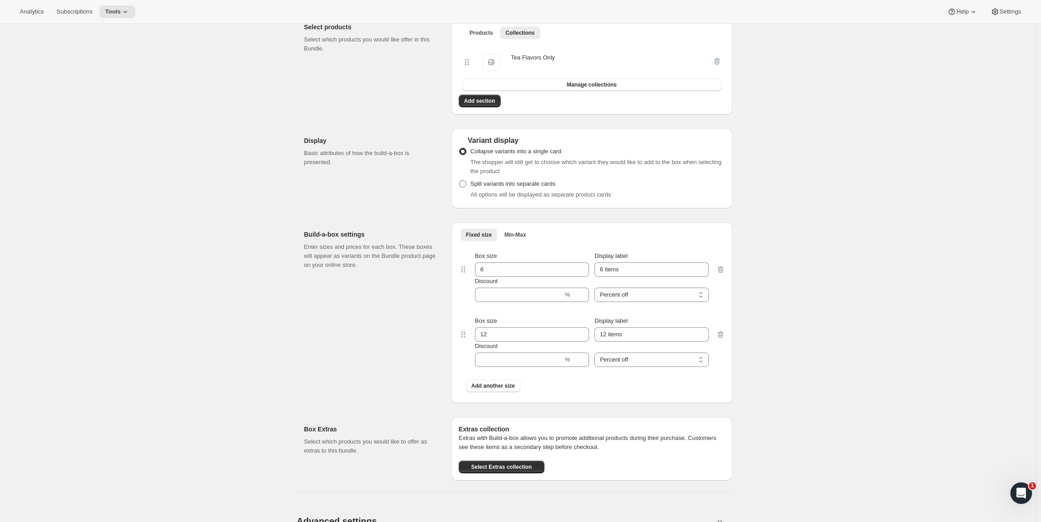
radio input "true"
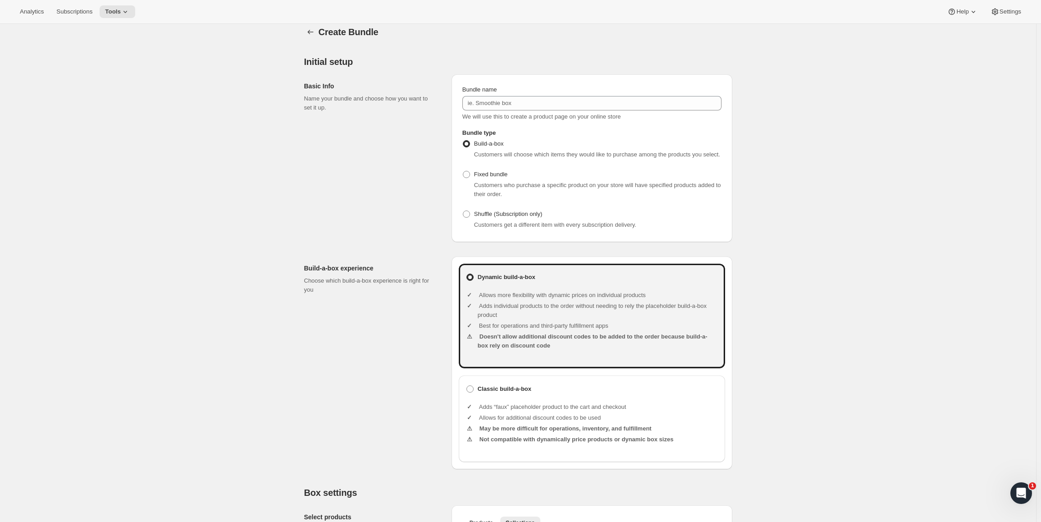
scroll to position [0, 0]
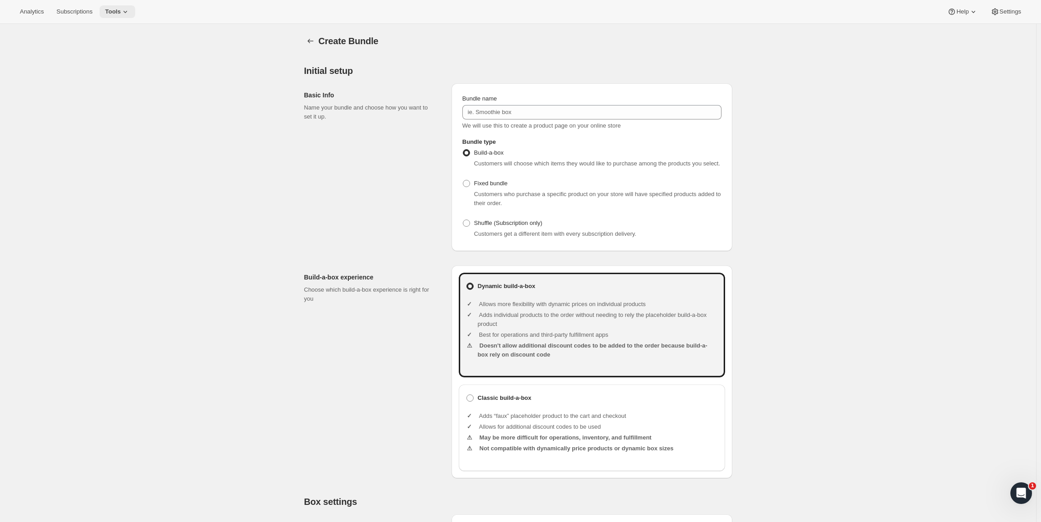
click at [121, 12] on span "Tools" at bounding box center [113, 11] width 16 height 7
click at [951, 11] on icon at bounding box center [951, 11] width 9 height 9
click at [1004, 13] on span "Settings" at bounding box center [1011, 11] width 22 height 7
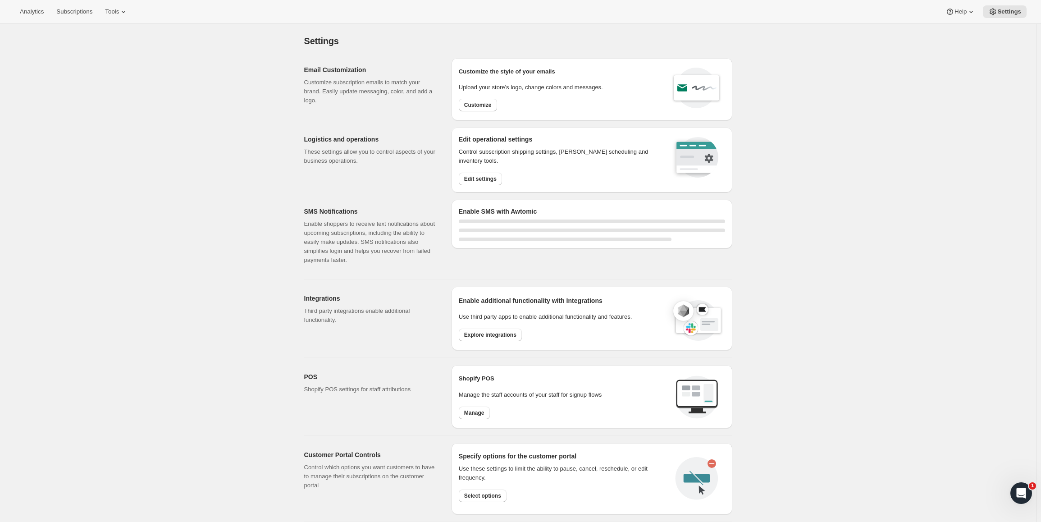
select select "22:00"
select select "09:00"
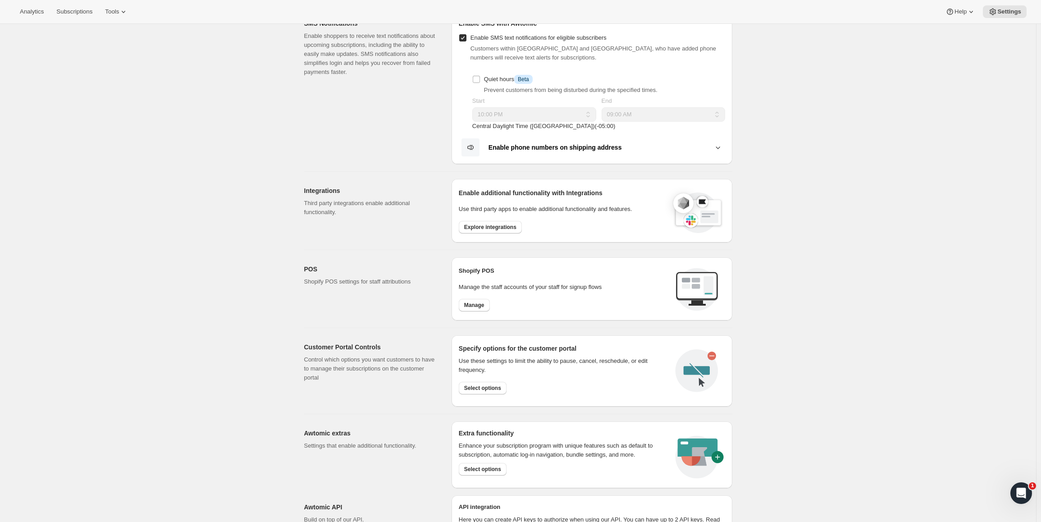
scroll to position [252, 0]
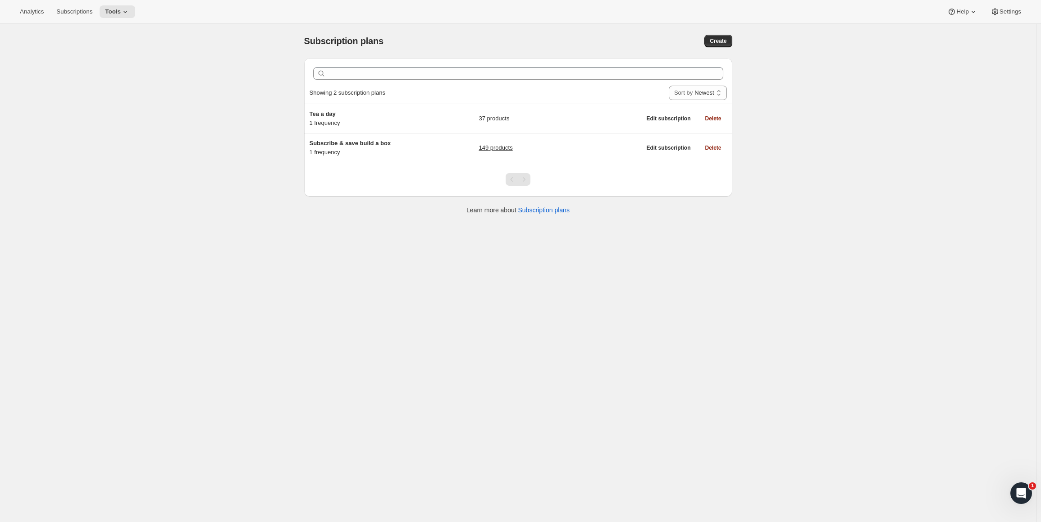
click at [1015, 3] on div "Analytics Subscriptions Tools Help Settings" at bounding box center [520, 12] width 1041 height 24
click at [1012, 7] on button "Settings" at bounding box center [1005, 11] width 41 height 13
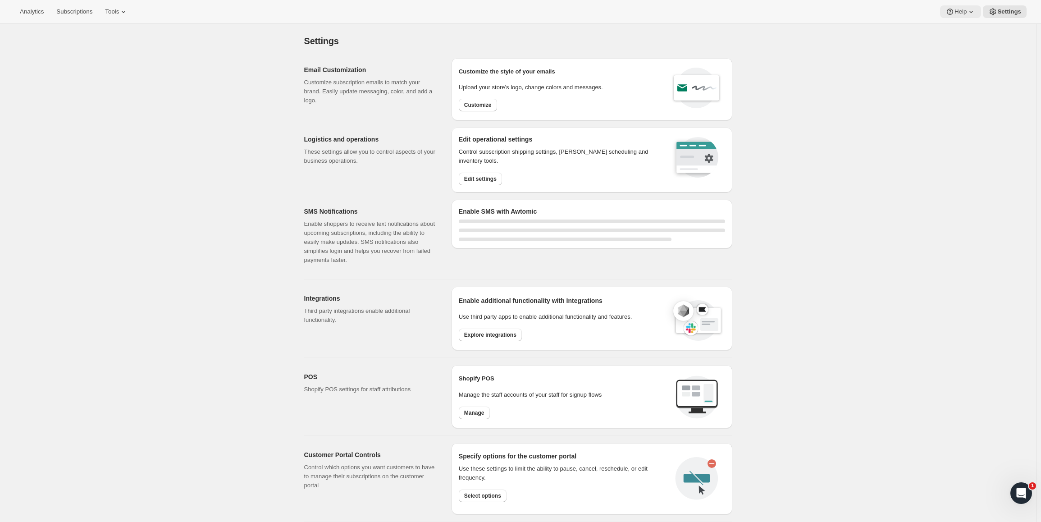
select select "22:00"
select select "09:00"
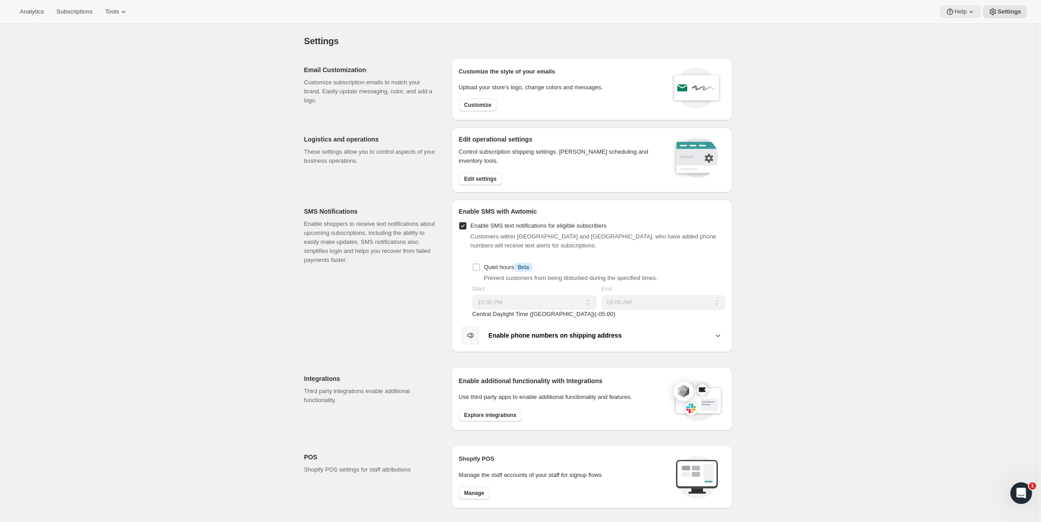
click at [953, 6] on button "Help" at bounding box center [960, 11] width 41 height 13
click at [962, 32] on span "Setup guide" at bounding box center [958, 30] width 31 height 7
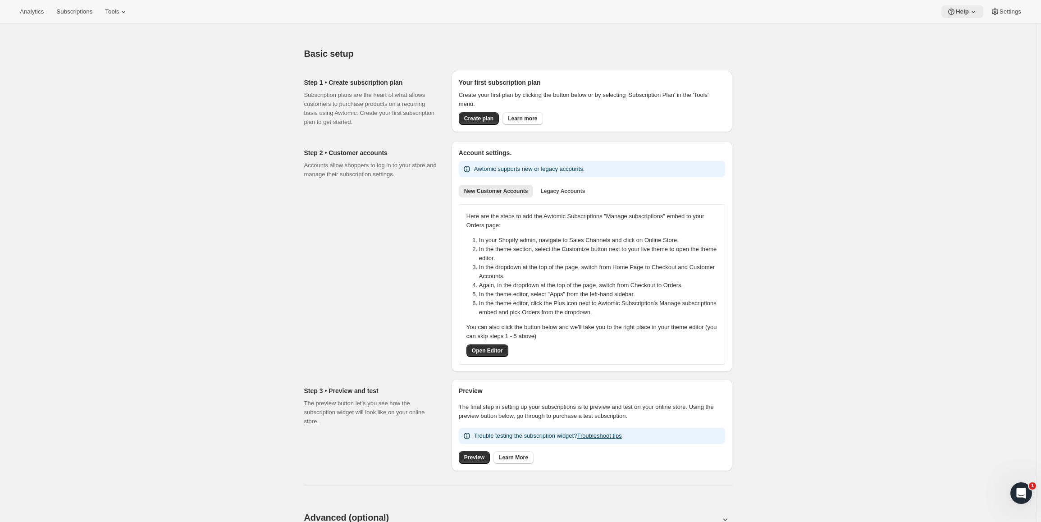
click at [958, 17] on button "Help" at bounding box center [962, 11] width 42 height 13
click at [960, 30] on span "Setup guide" at bounding box center [958, 30] width 31 height 7
click at [961, 19] on div "Analytics Subscriptions Tools Help Settings" at bounding box center [520, 12] width 1041 height 24
click at [961, 9] on span "Help" at bounding box center [962, 11] width 13 height 7
click at [956, 41] on span "Help Center" at bounding box center [958, 45] width 31 height 9
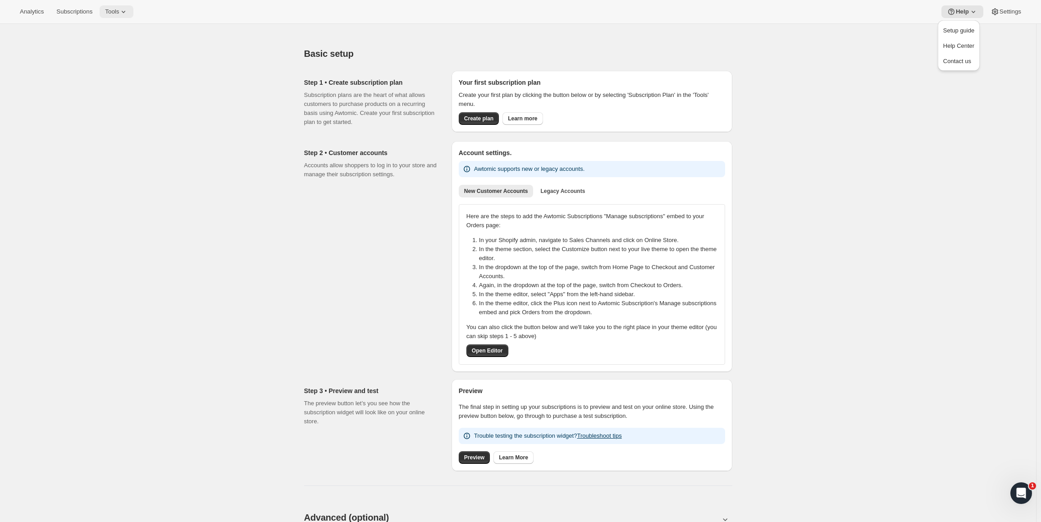
click at [114, 11] on span "Tools" at bounding box center [112, 11] width 14 height 7
click at [135, 62] on span "Bundles" at bounding box center [127, 61] width 80 height 9
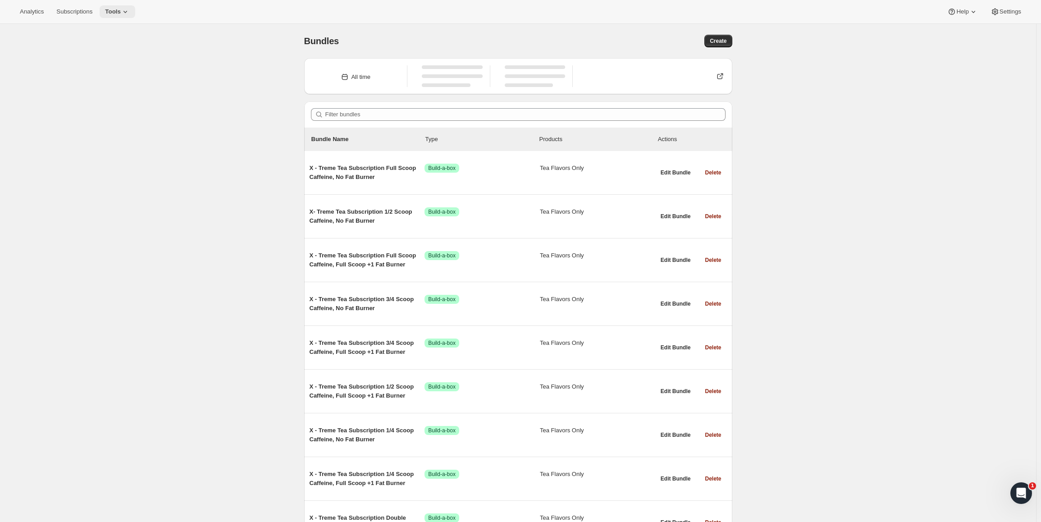
click at [121, 6] on button "Tools" at bounding box center [118, 11] width 36 height 13
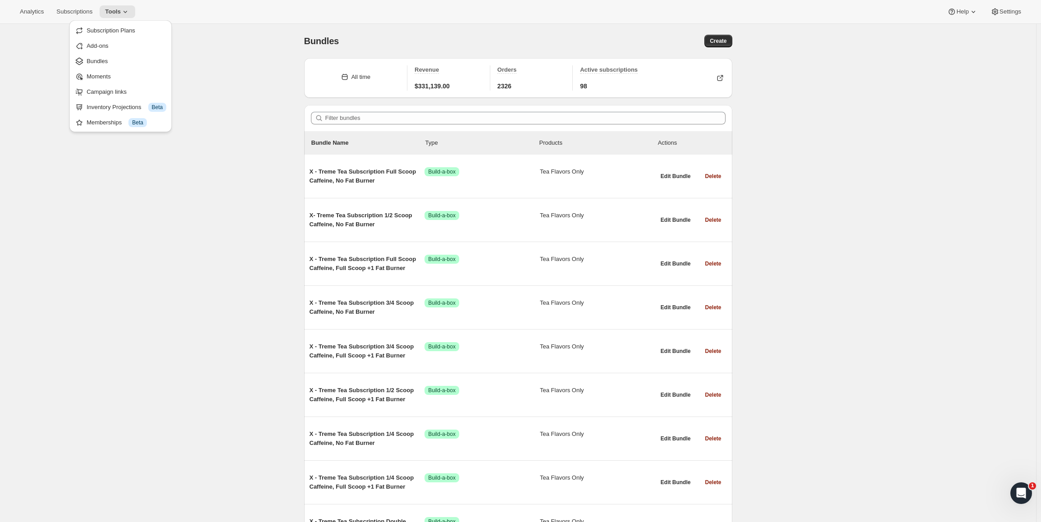
click at [127, 14] on icon at bounding box center [125, 11] width 9 height 9
click at [124, 57] on span "Bundles" at bounding box center [127, 61] width 80 height 9
click at [725, 44] on span "Create" at bounding box center [718, 40] width 17 height 7
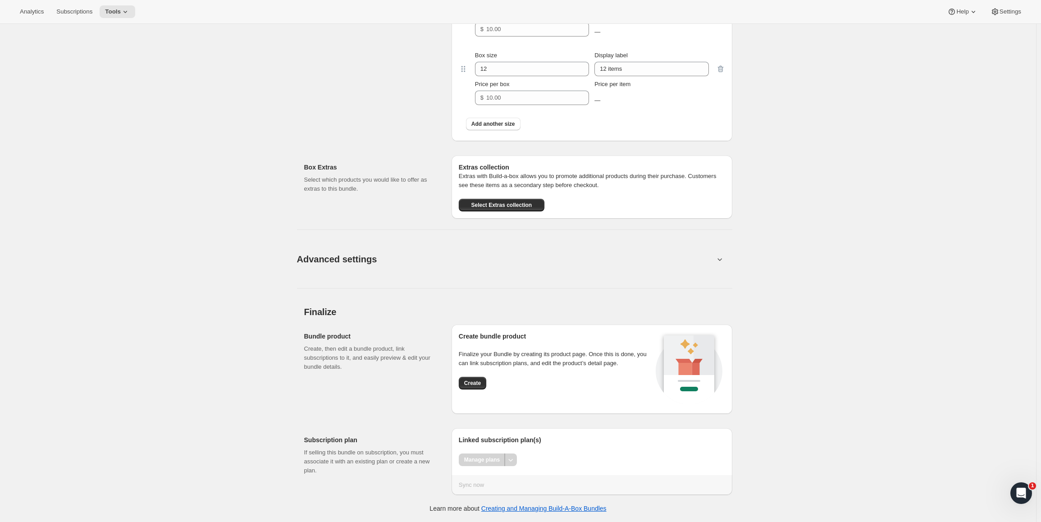
scroll to position [779, 0]
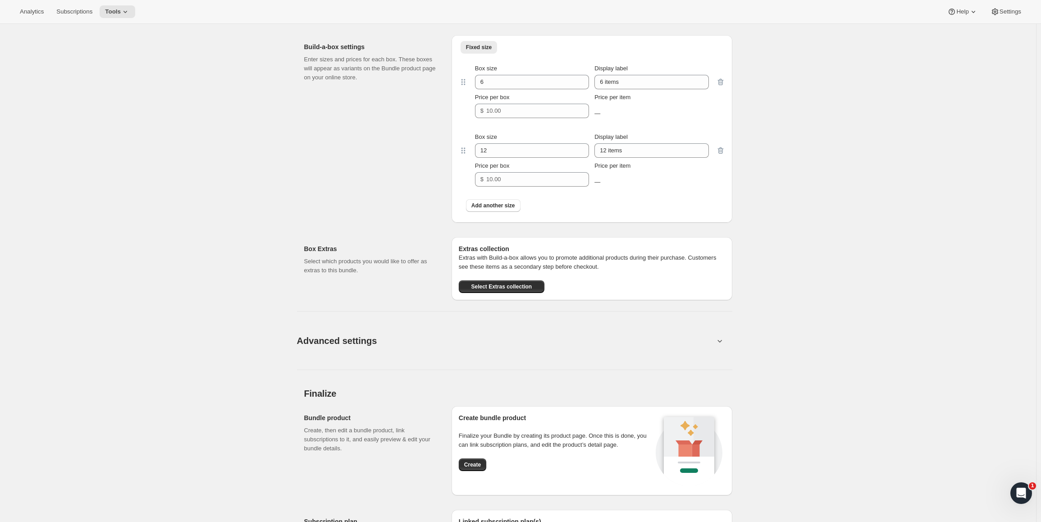
click at [724, 345] on icon at bounding box center [719, 340] width 9 height 9
click at [723, 345] on icon at bounding box center [719, 340] width 9 height 9
click at [719, 345] on icon at bounding box center [719, 340] width 9 height 9
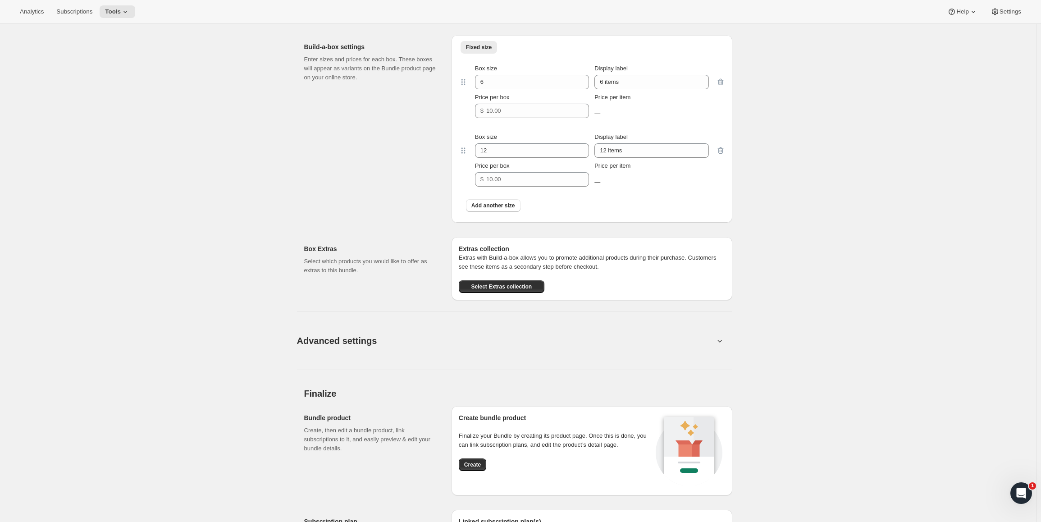
click at [719, 345] on icon at bounding box center [719, 340] width 9 height 9
click at [350, 348] on span "Advanced settings" at bounding box center [337, 341] width 80 height 14
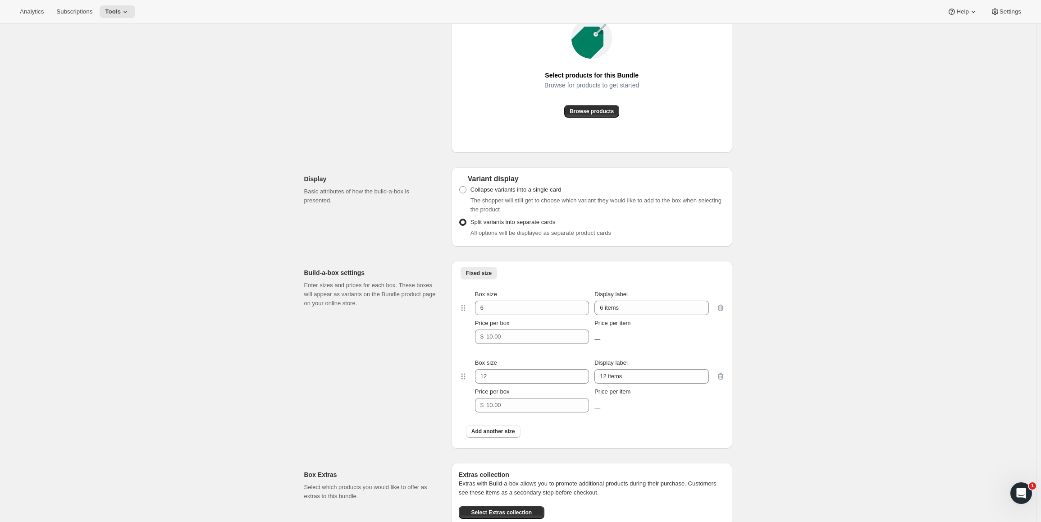
scroll to position [238, 0]
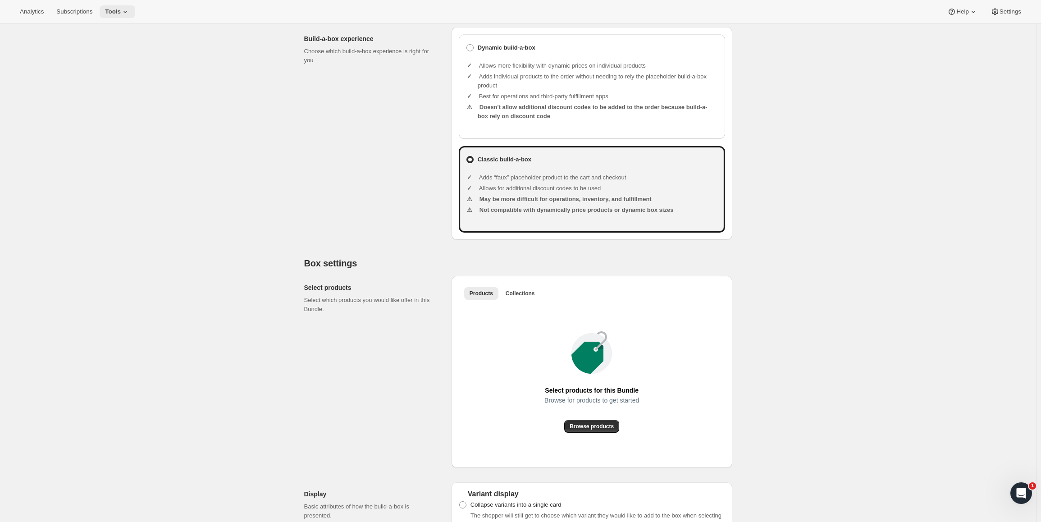
click at [131, 16] on button "Tools" at bounding box center [118, 11] width 36 height 13
click at [115, 66] on button "Bundles" at bounding box center [120, 61] width 97 height 14
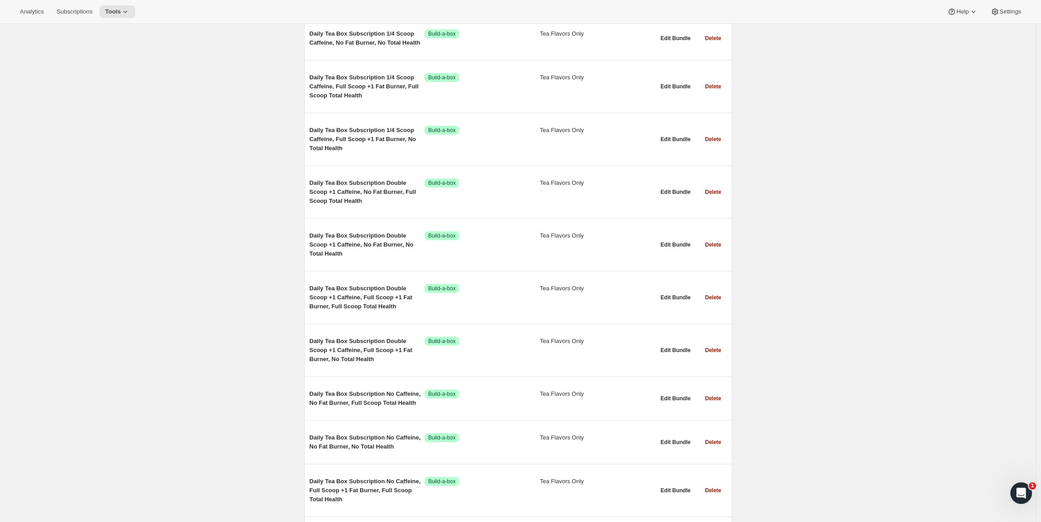
scroll to position [8506, 0]
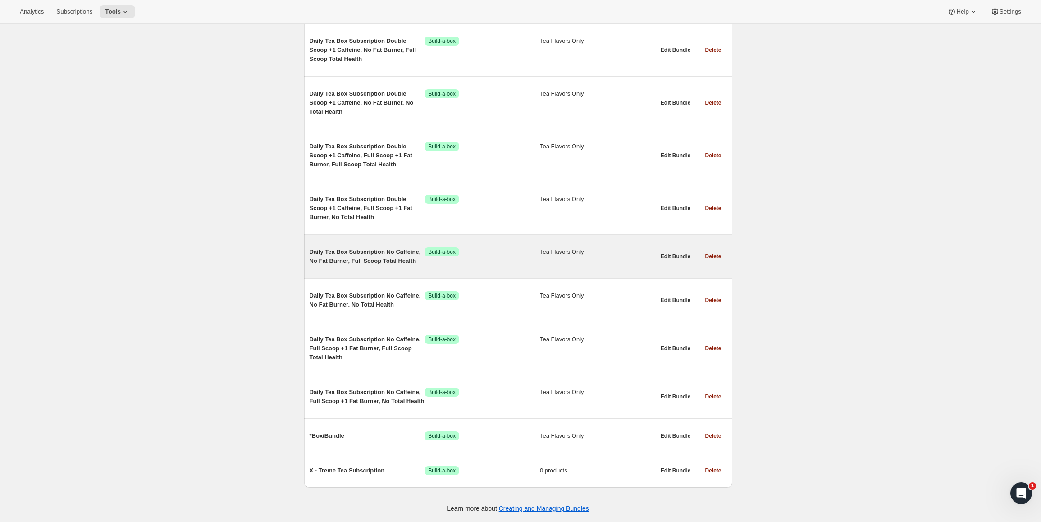
click at [348, 247] on span "Daily Tea Box Subscription No Caffeine, No Fat Burner, Full Scoop Total Health" at bounding box center [367, 256] width 115 height 18
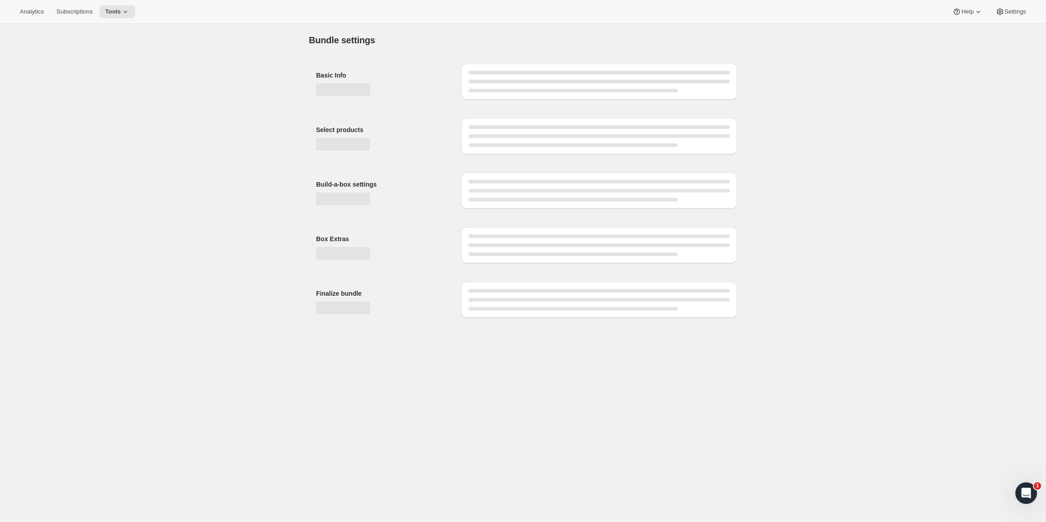
type input "Daily Tea Box Subscription No Caffeine, No Fat Burner, Full Scoop Total Health"
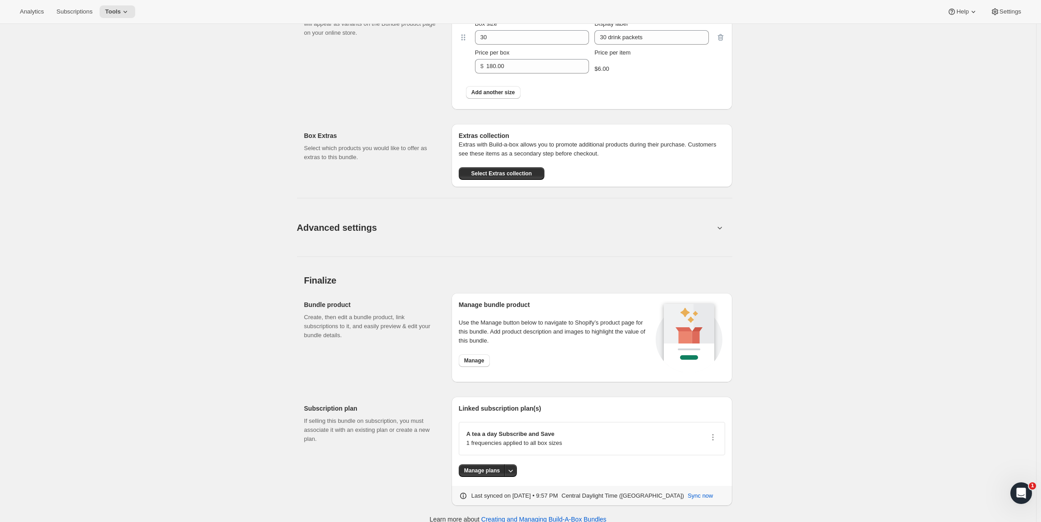
scroll to position [570, 0]
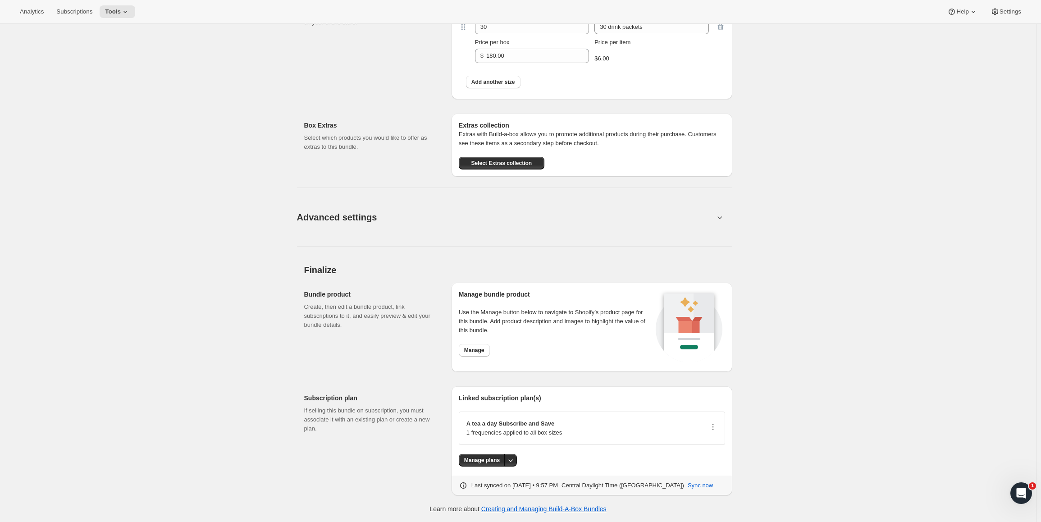
click at [362, 215] on span "Advanced settings" at bounding box center [337, 217] width 80 height 14
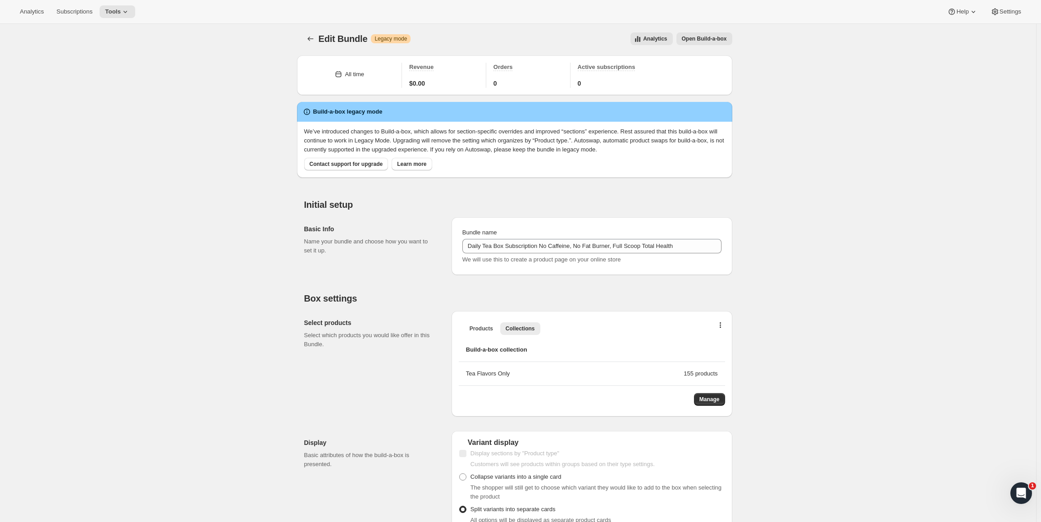
scroll to position [0, 0]
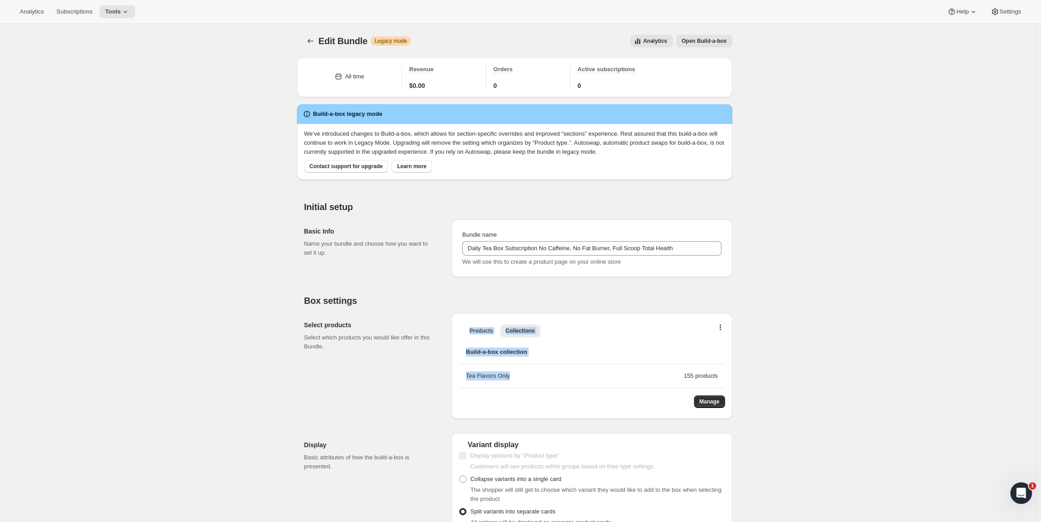
drag, startPoint x: 527, startPoint y: 375, endPoint x: 413, endPoint y: 370, distance: 114.1
click at [413, 370] on div "Select products Select which products you would like offer in this Bundle. Prod…" at bounding box center [518, 362] width 428 height 113
click at [413, 370] on div "Select products Select which products you would like offer in this Bundle." at bounding box center [374, 365] width 140 height 105
click at [477, 327] on span "Products" at bounding box center [481, 330] width 23 height 7
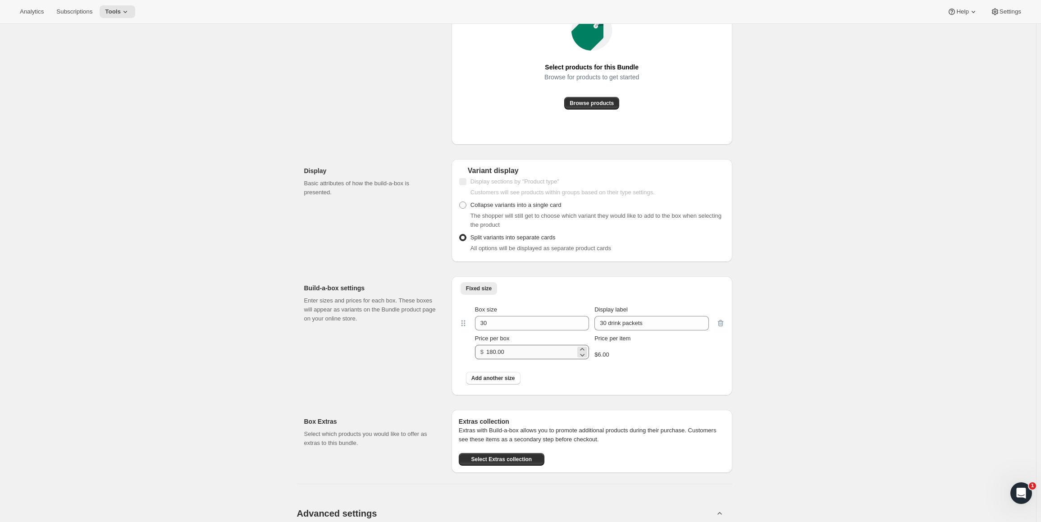
scroll to position [90, 0]
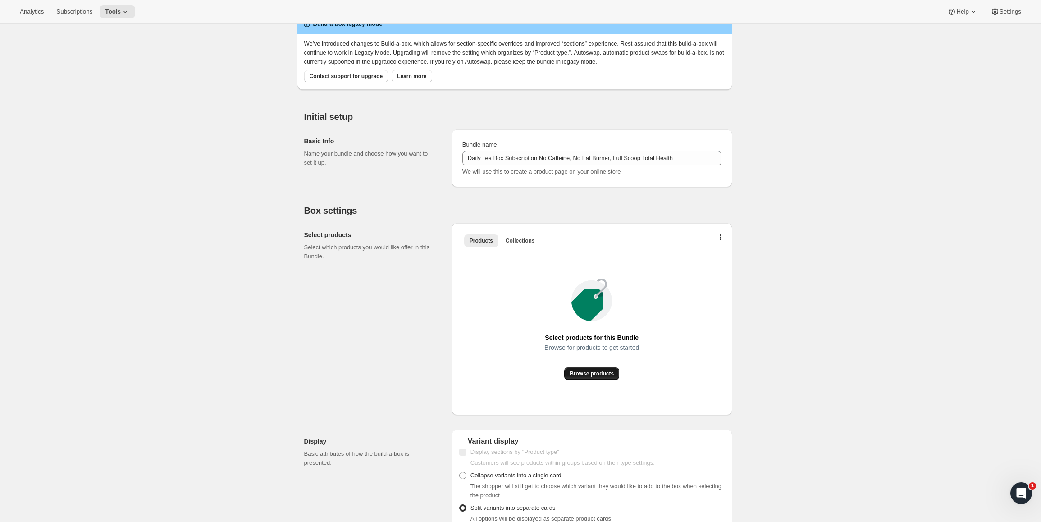
click at [591, 377] on span "Browse products" at bounding box center [592, 373] width 44 height 7
click at [526, 241] on span "Collections" at bounding box center [520, 240] width 29 height 7
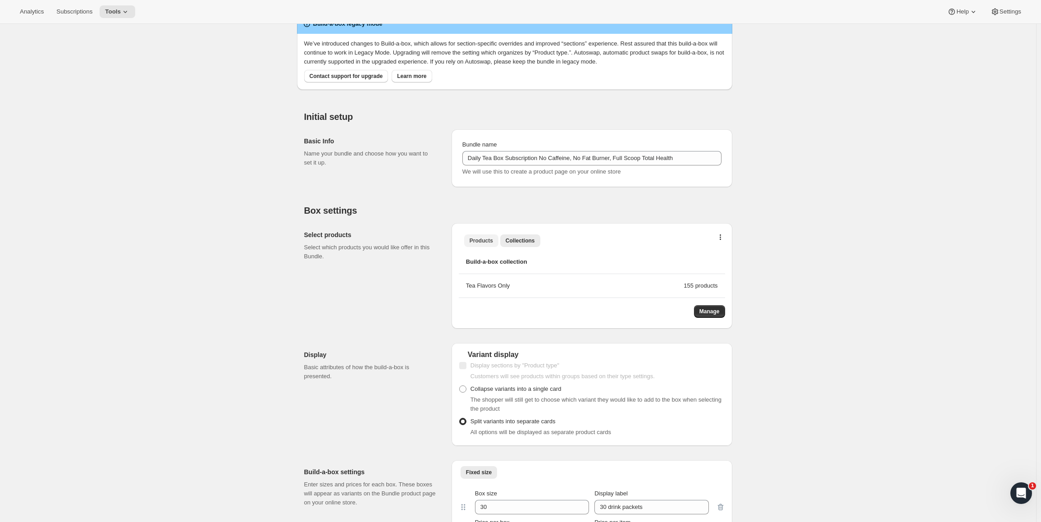
click at [478, 238] on span "Products" at bounding box center [481, 240] width 23 height 7
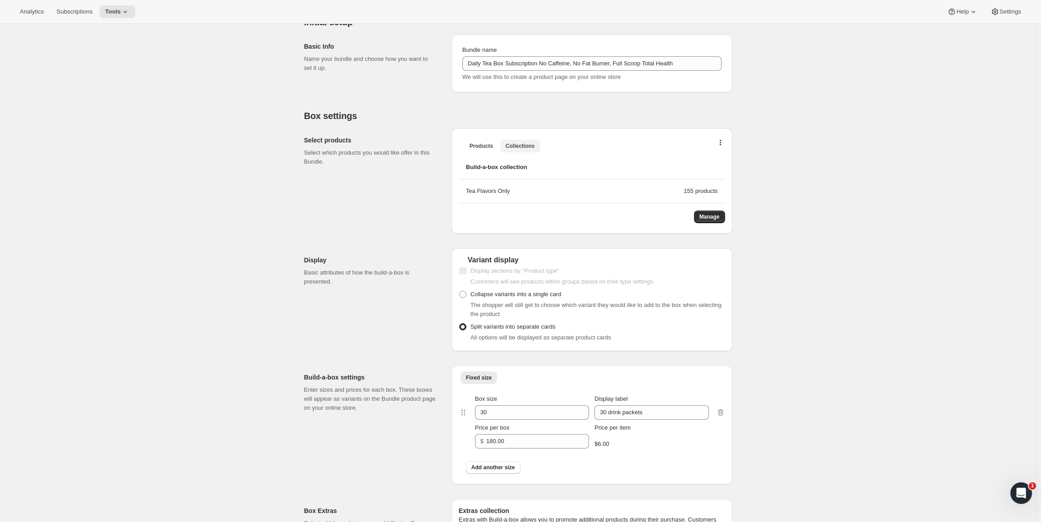
scroll to position [0, 0]
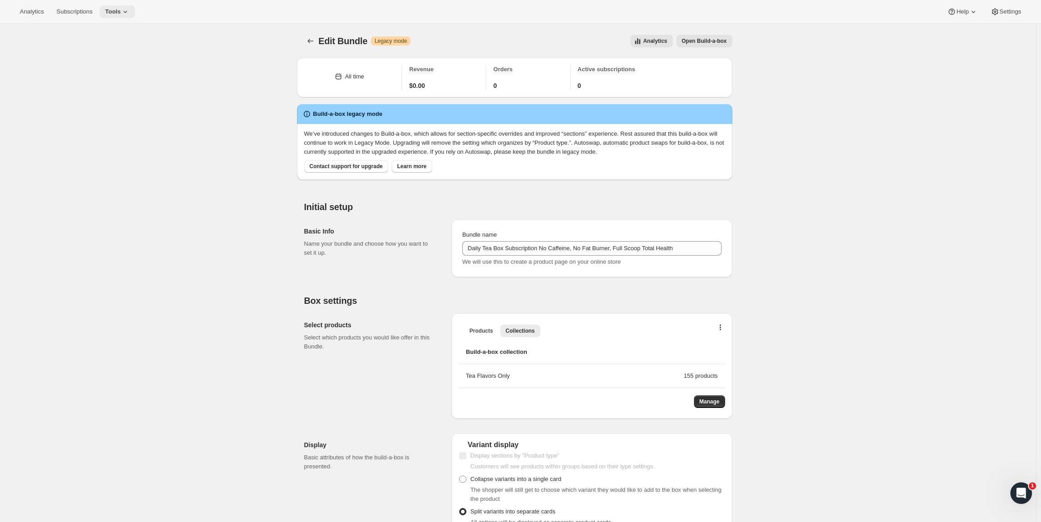
click at [128, 11] on icon at bounding box center [125, 11] width 9 height 9
click at [131, 65] on span "Bundles" at bounding box center [127, 61] width 80 height 9
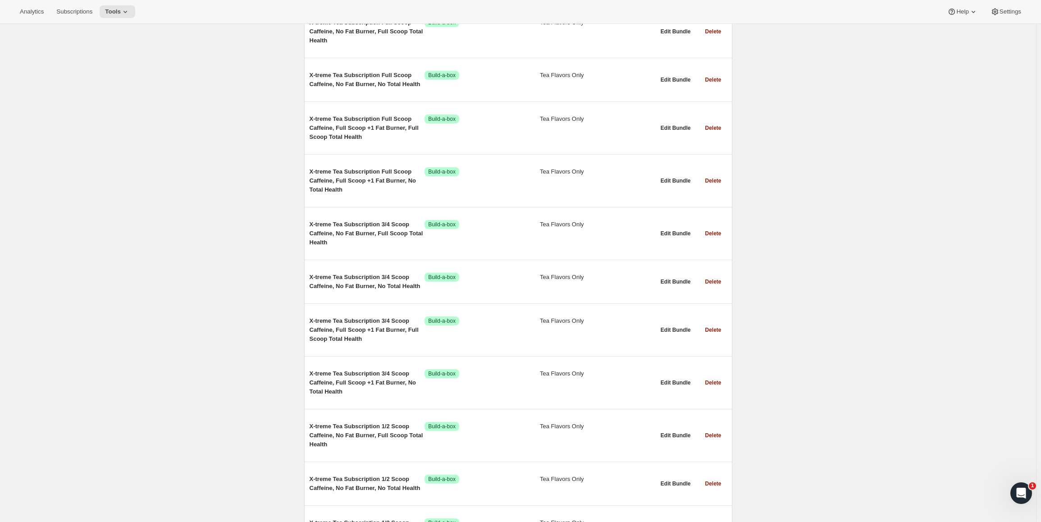
scroll to position [4417, 0]
